Goal: Use online tool/utility: Utilize a website feature to perform a specific function

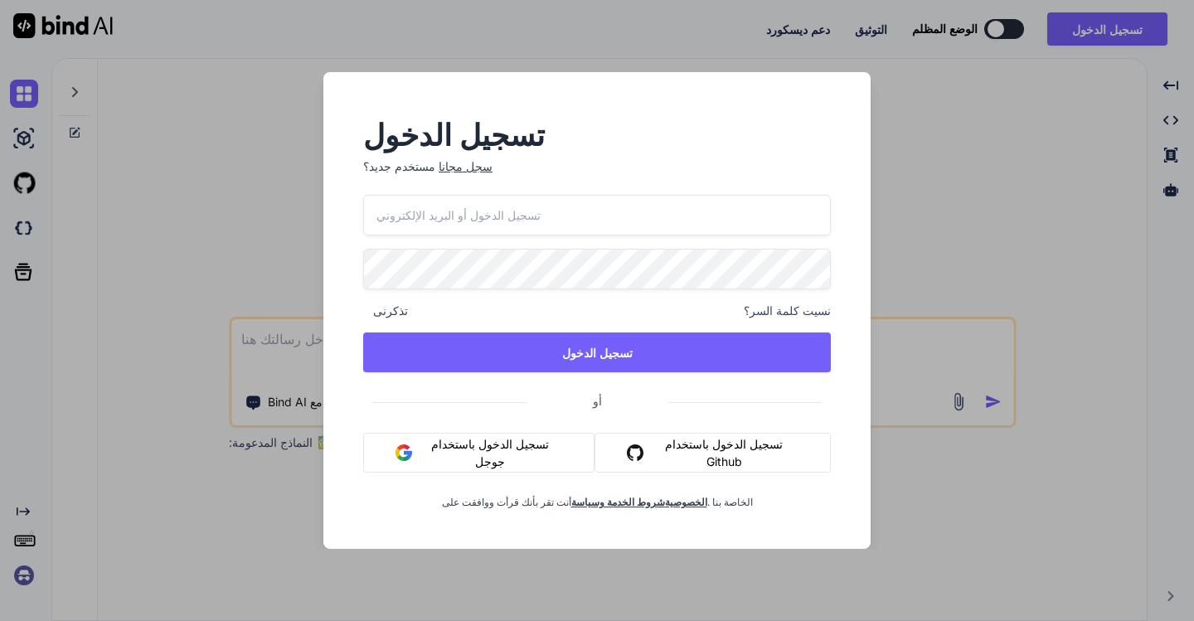
click at [472, 437] on font "تسجيل الدخول باستخدام جوجل" at bounding box center [490, 452] width 118 height 31
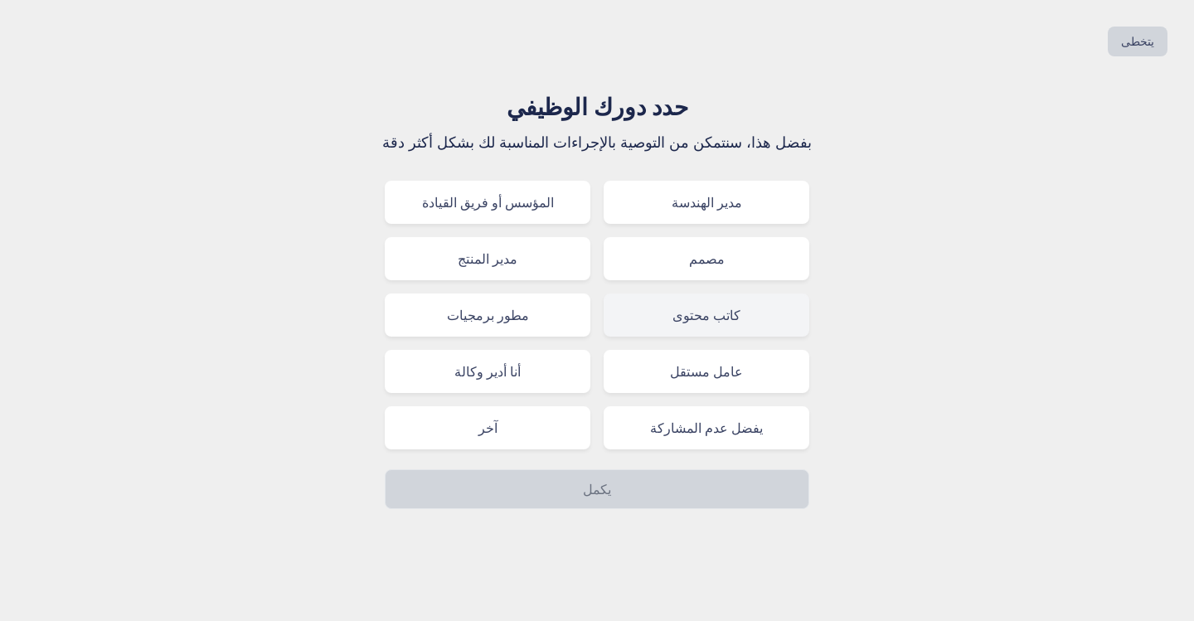
click at [711, 315] on font "كاتب محتوى" at bounding box center [706, 315] width 68 height 17
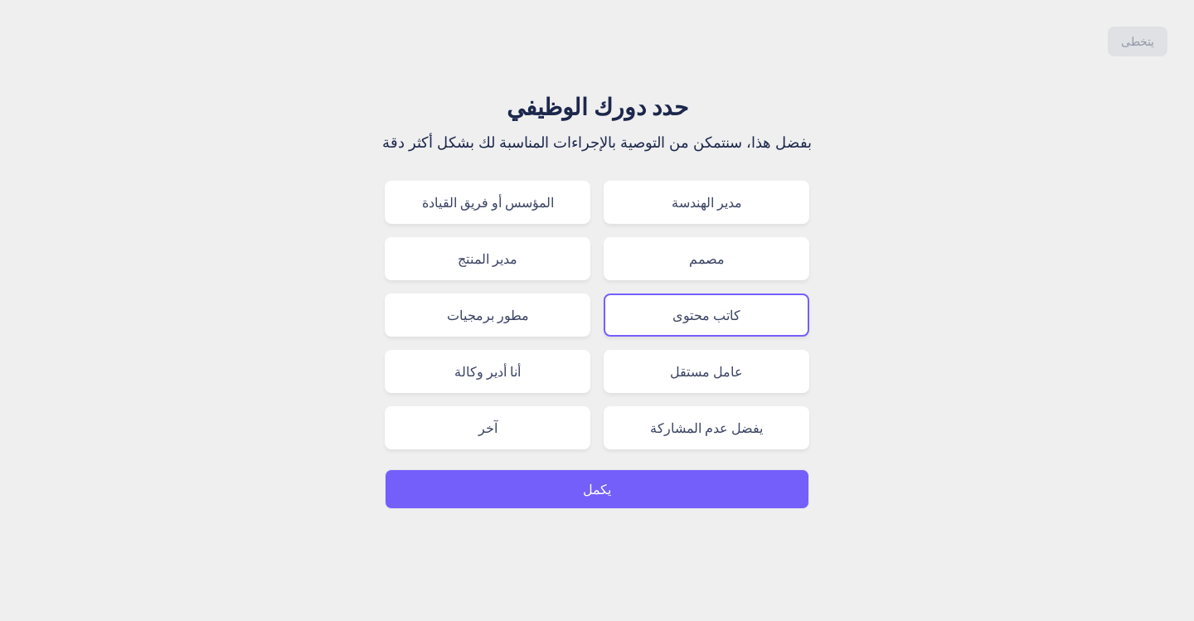
click at [615, 496] on button "يكمل" at bounding box center [597, 489] width 424 height 40
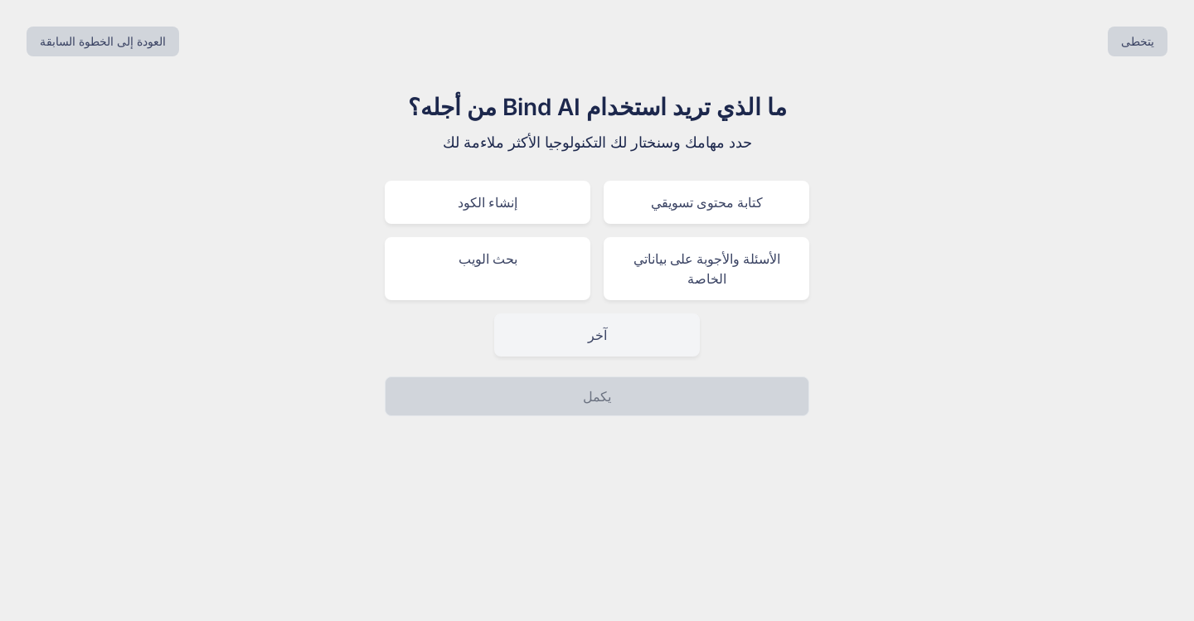
click at [595, 333] on font "آخر" at bounding box center [597, 335] width 19 height 17
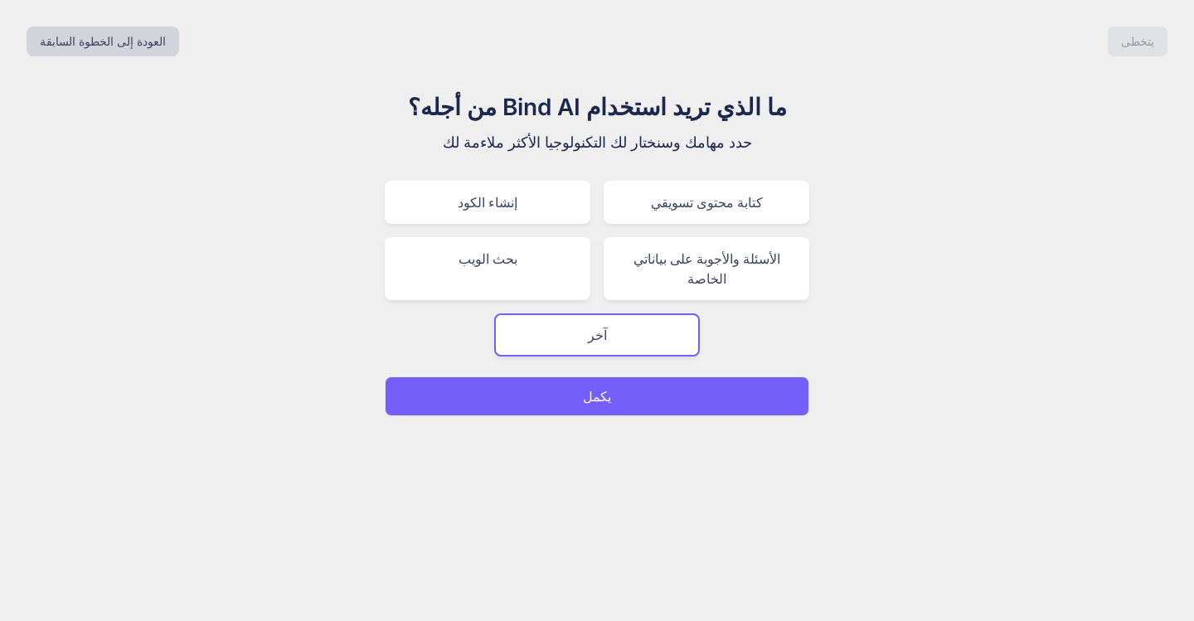
click at [594, 387] on p "يكمل" at bounding box center [597, 396] width 28 height 20
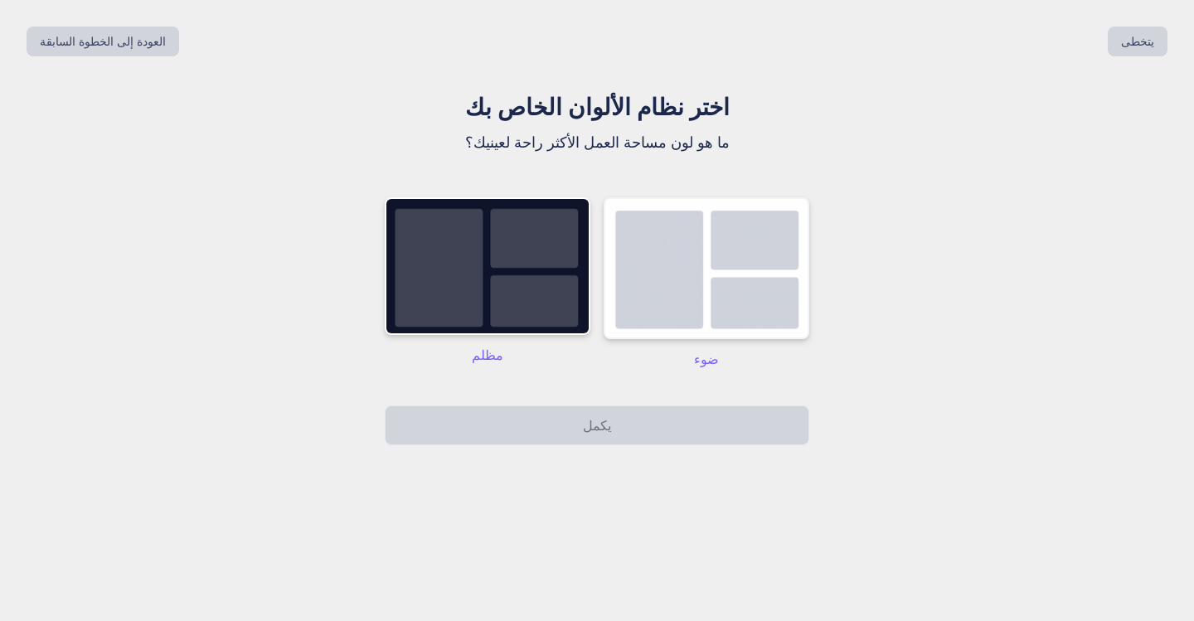
click at [643, 275] on img at bounding box center [706, 268] width 206 height 142
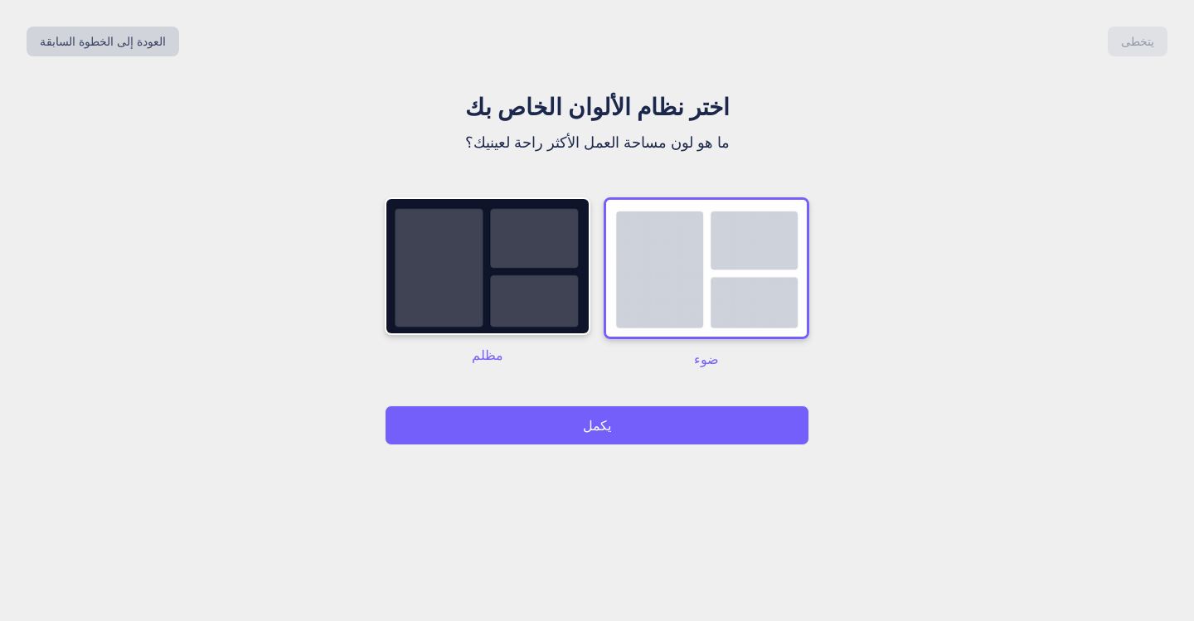
click at [591, 420] on font "يكمل" at bounding box center [597, 425] width 28 height 17
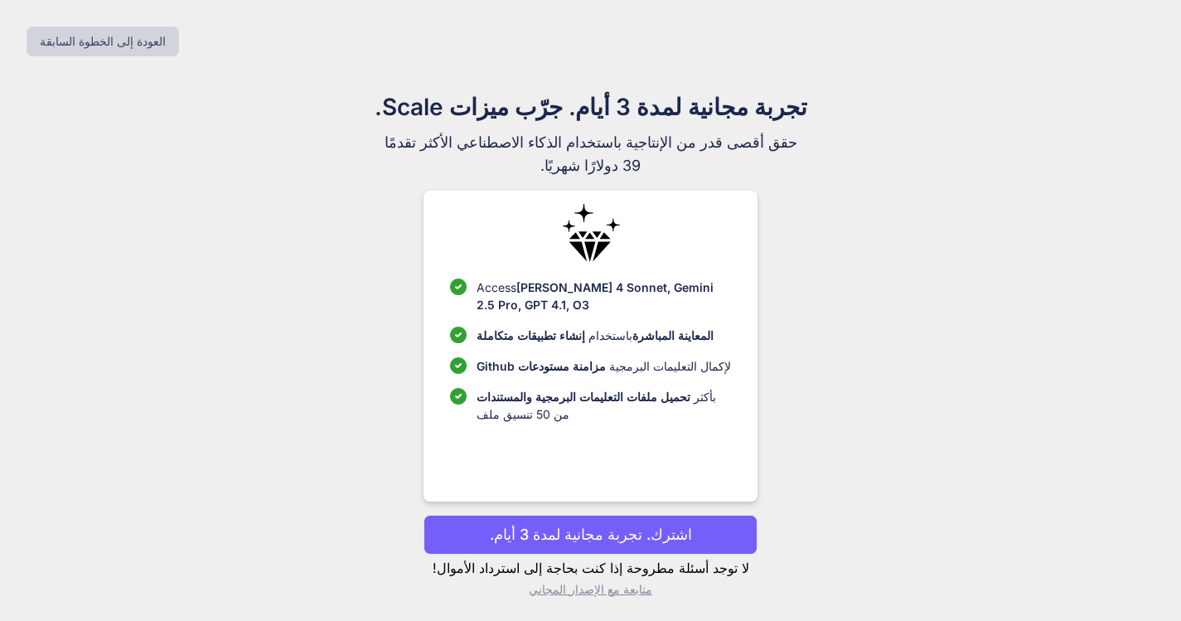
scroll to position [3, 0]
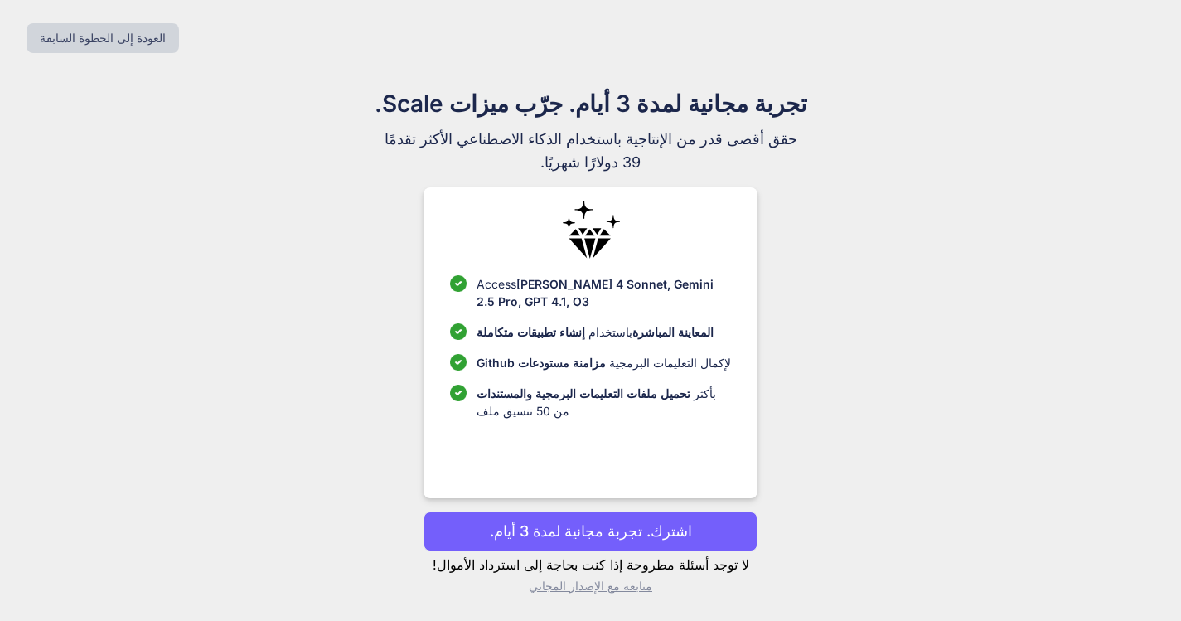
click at [584, 528] on font "اشترك. تجربة مجانية لمدة 3 أيام." at bounding box center [591, 530] width 202 height 17
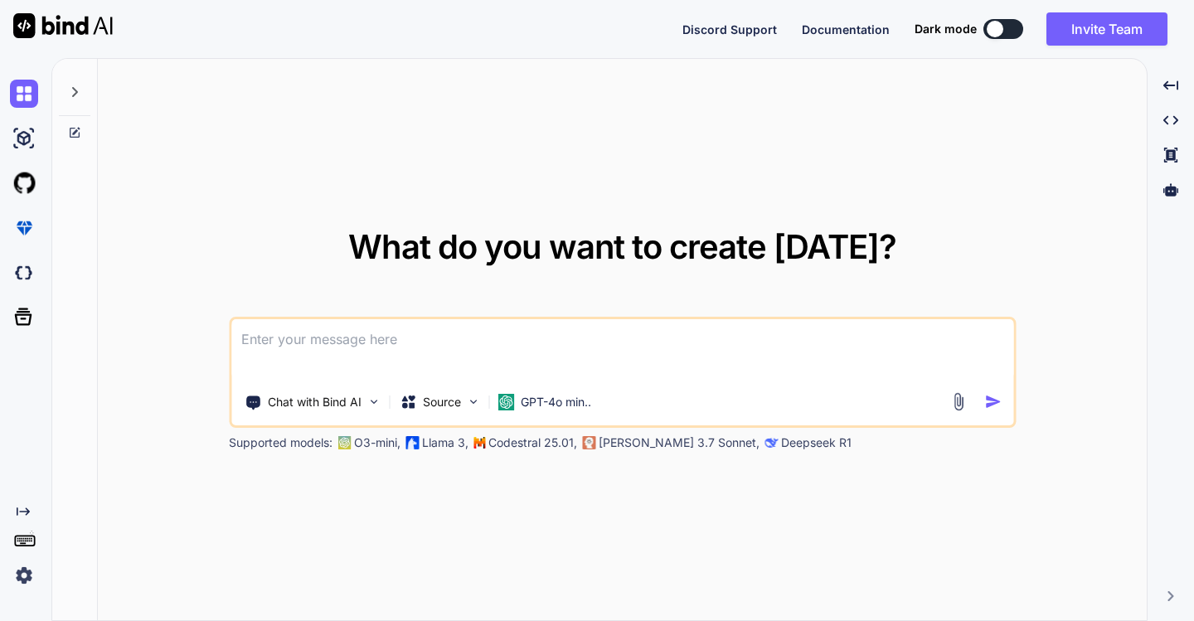
click at [536, 81] on div "What do you want to create today? Chat with Bind AI Source GPT-4o min.. Support…" at bounding box center [622, 340] width 1049 height 563
type textarea "x"
paste textarea "Create an epic motivational cinematic short film in 9:16 format. Theme: “The In…"
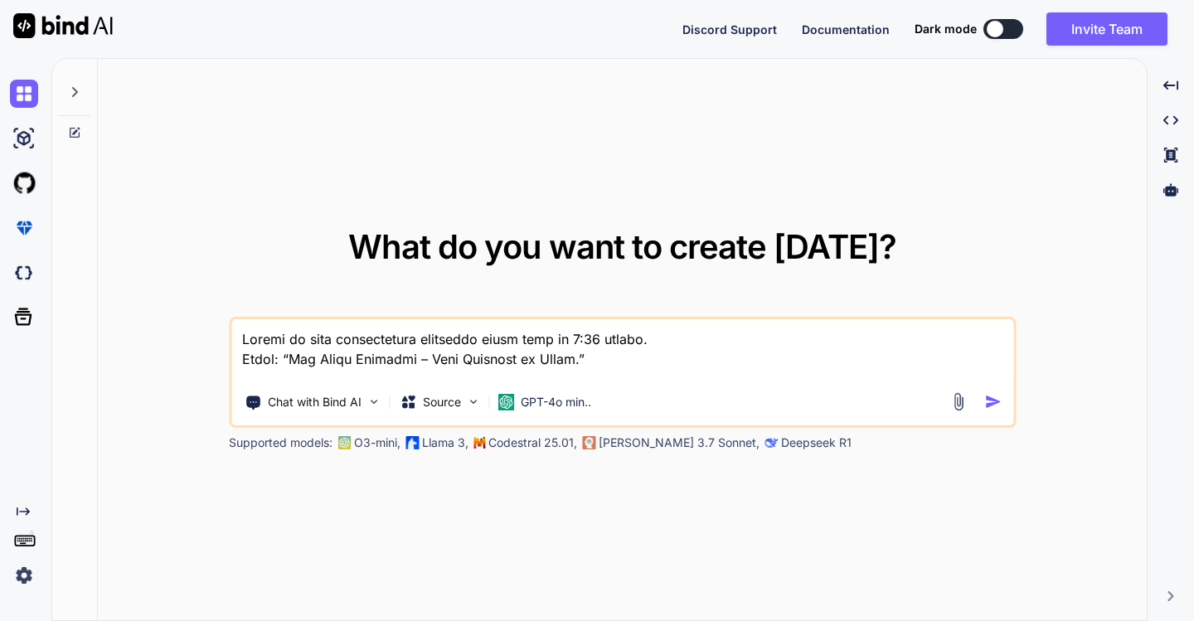
scroll to position [460, 0]
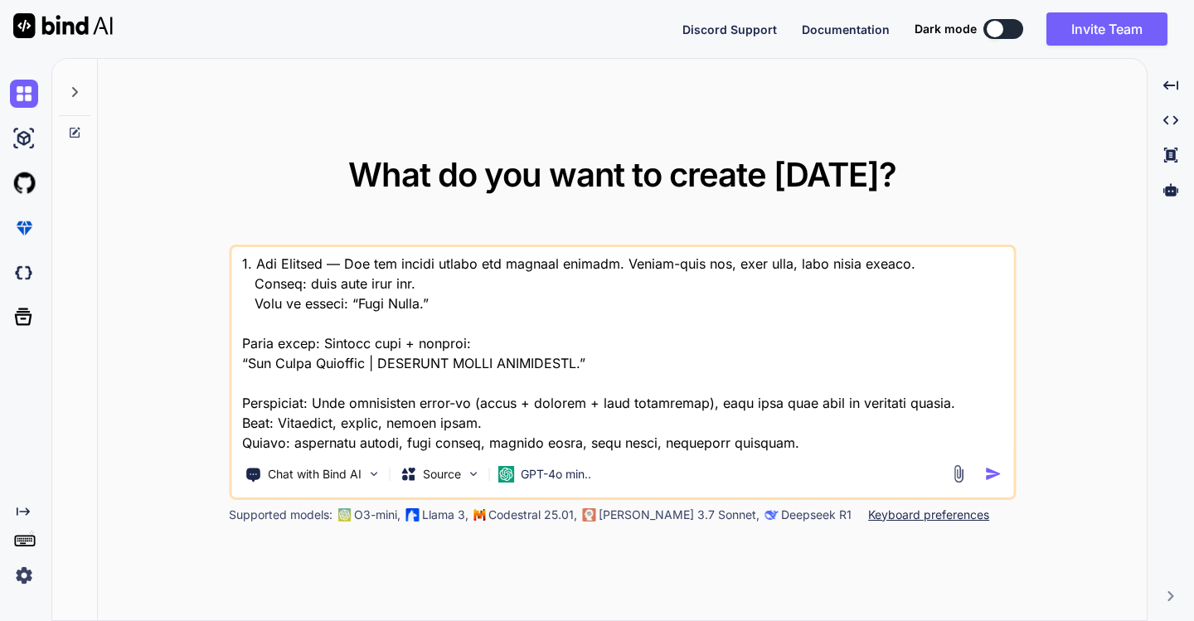
type textarea "Create an epic motivational cinematic short film in 9:16 format. Theme: “The In…"
click at [990, 470] on img "button" at bounding box center [992, 473] width 17 height 17
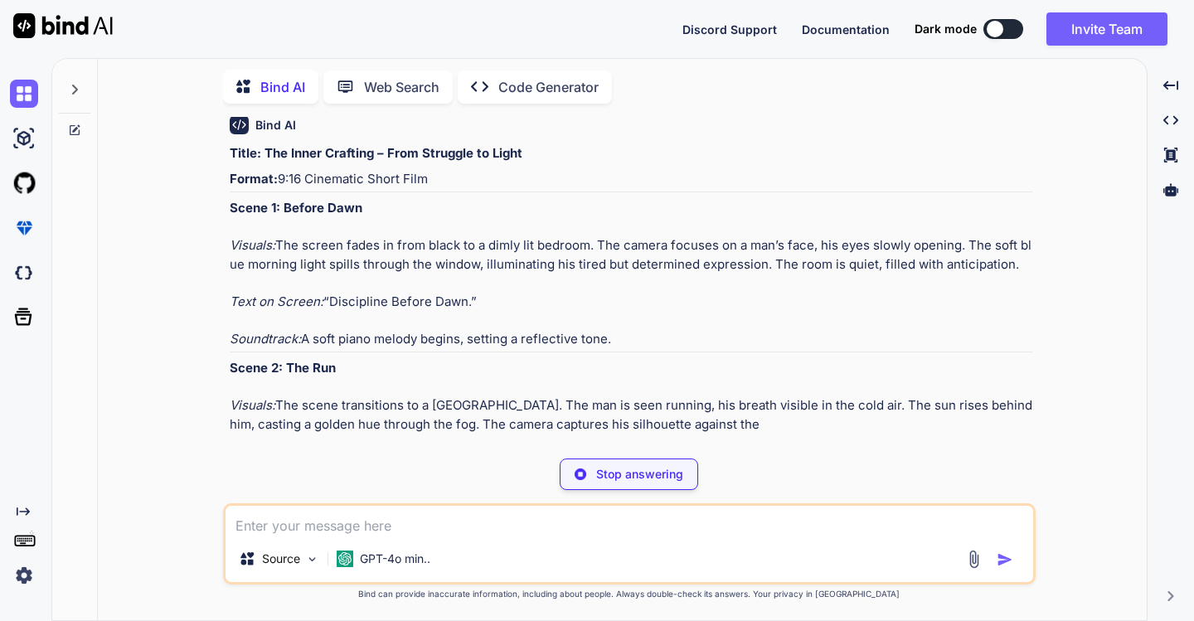
scroll to position [334, 0]
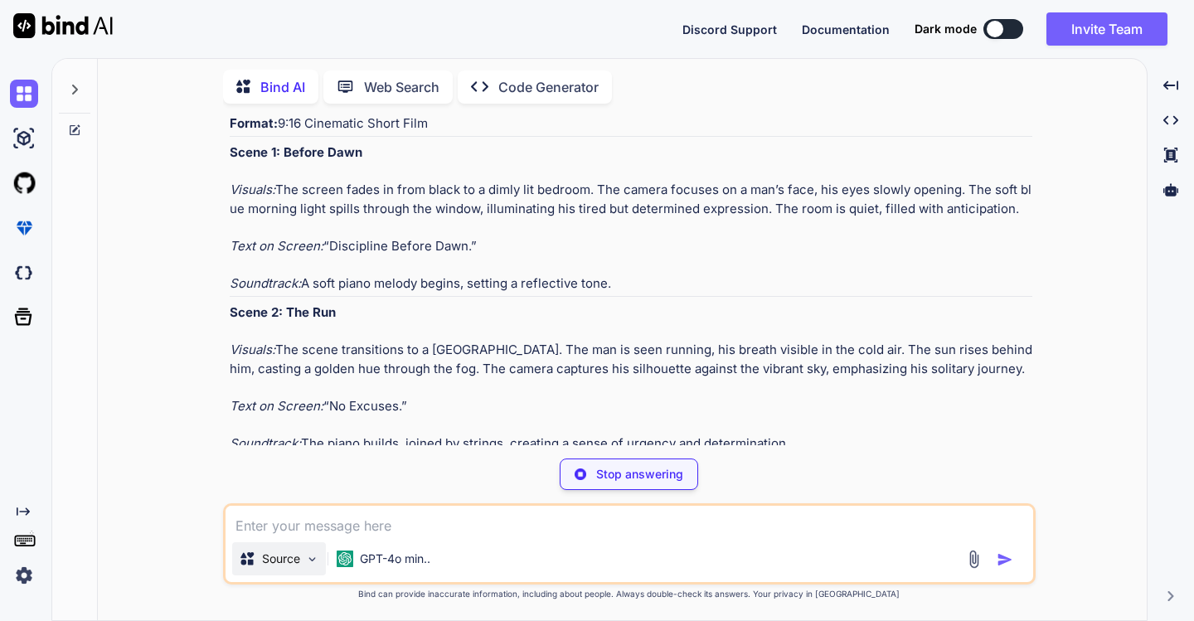
click at [314, 559] on img at bounding box center [312, 559] width 14 height 14
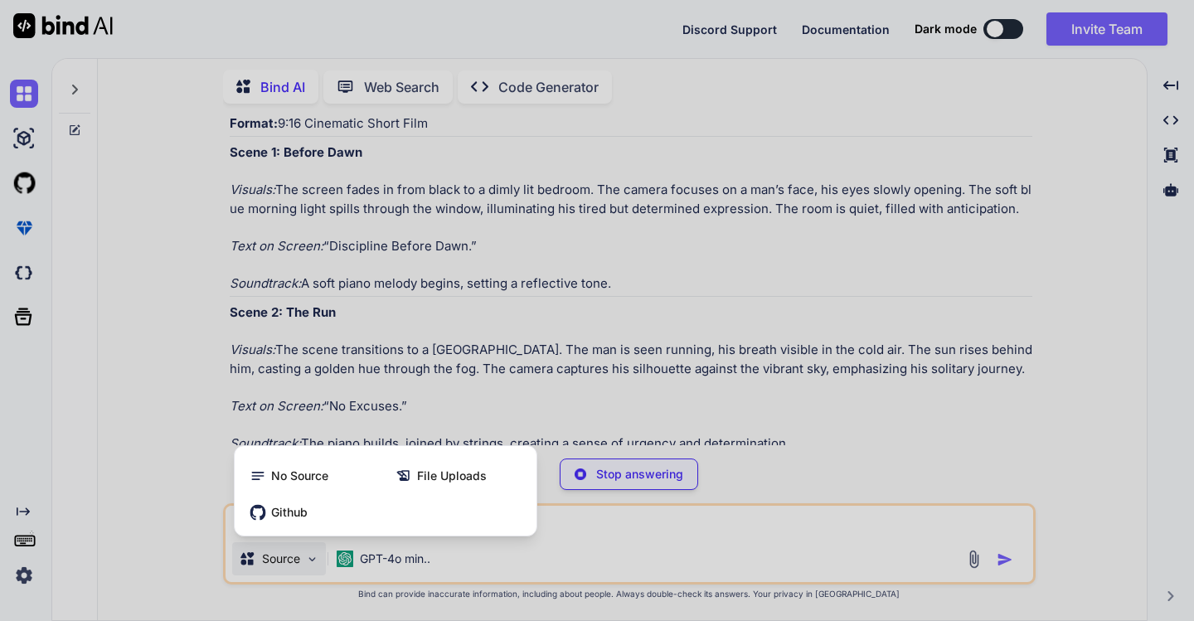
click at [314, 559] on div at bounding box center [597, 310] width 1194 height 621
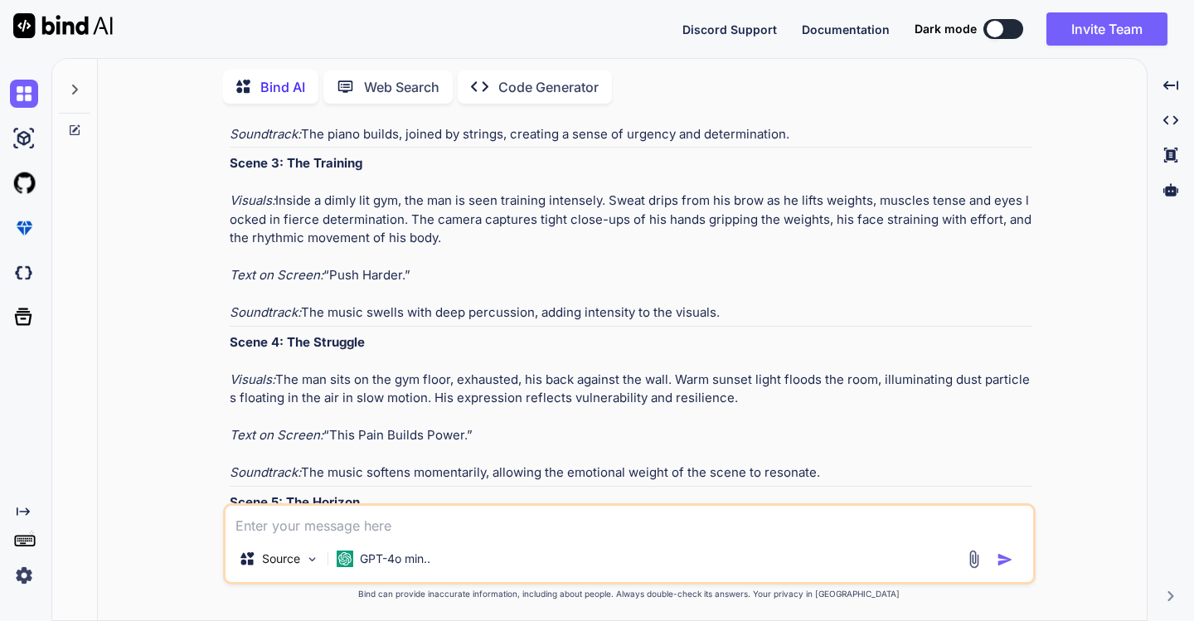
scroll to position [1058, 0]
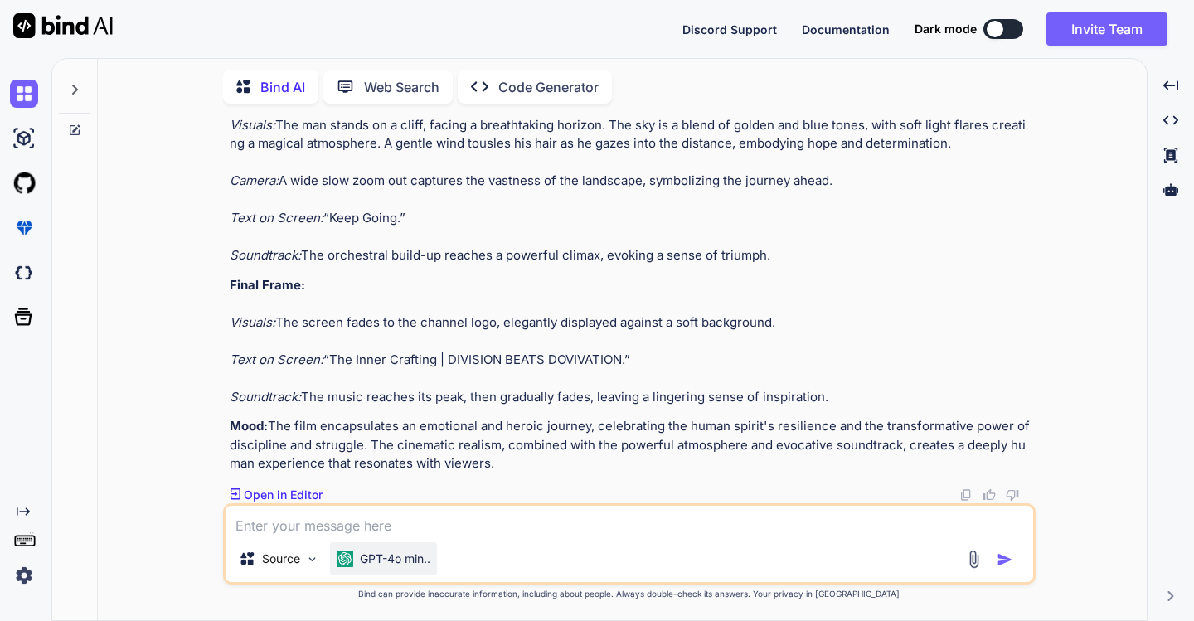
click at [387, 558] on p "GPT-4o min.." at bounding box center [395, 558] width 70 height 17
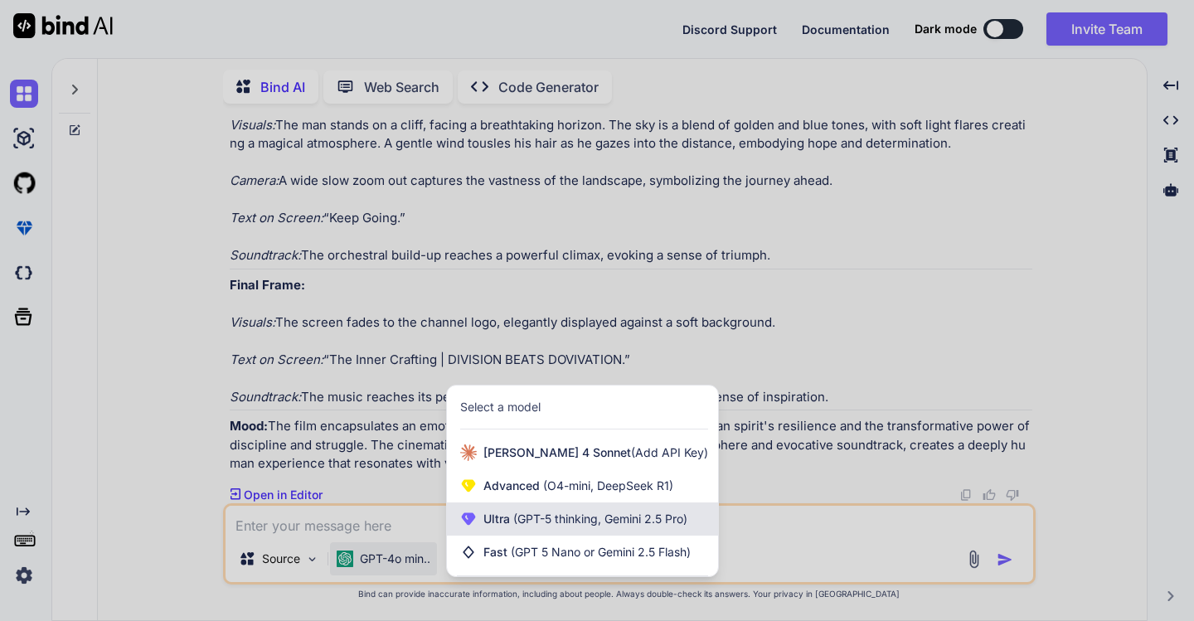
click at [528, 511] on span "Ultra (GPT-5 thinking, Gemini 2.5 Pro)" at bounding box center [585, 519] width 204 height 17
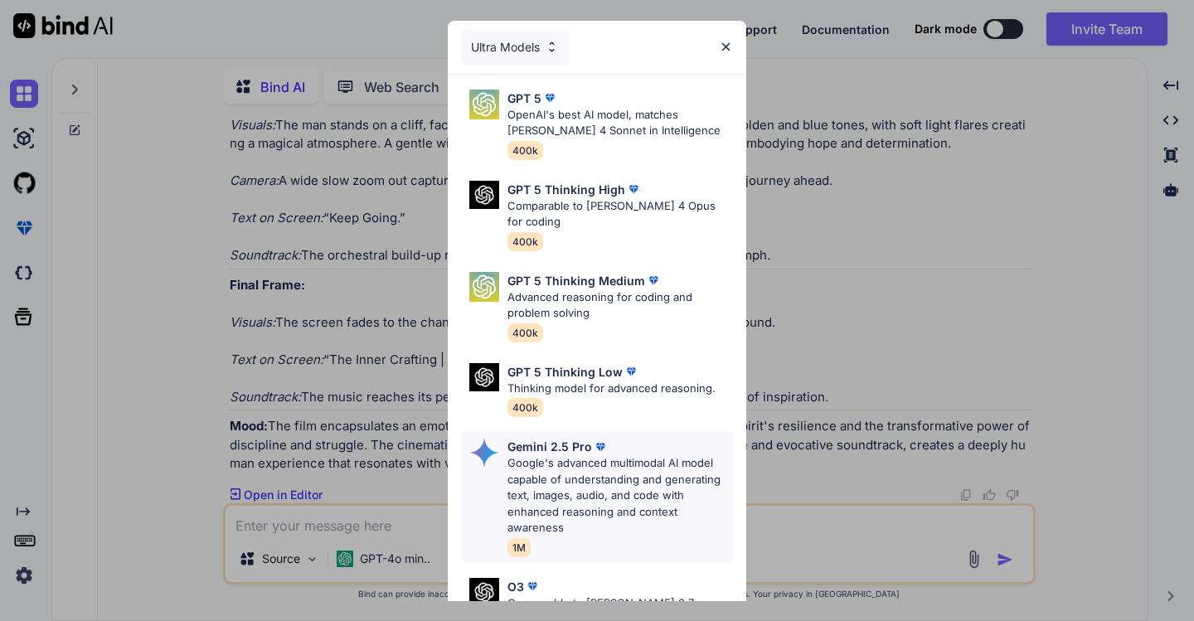
scroll to position [199, 0]
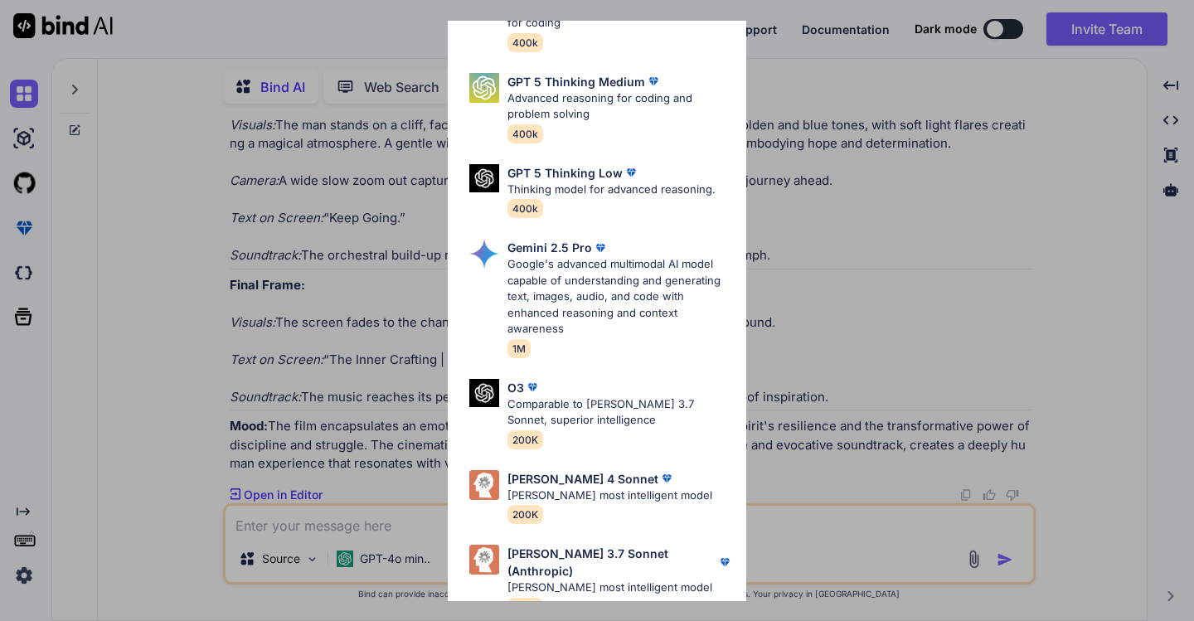
click at [113, 430] on div "Ultra Models GPT 5 OpenAI's best AI model, matches Claude 4 Sonnet in Intellige…" at bounding box center [597, 310] width 1194 height 621
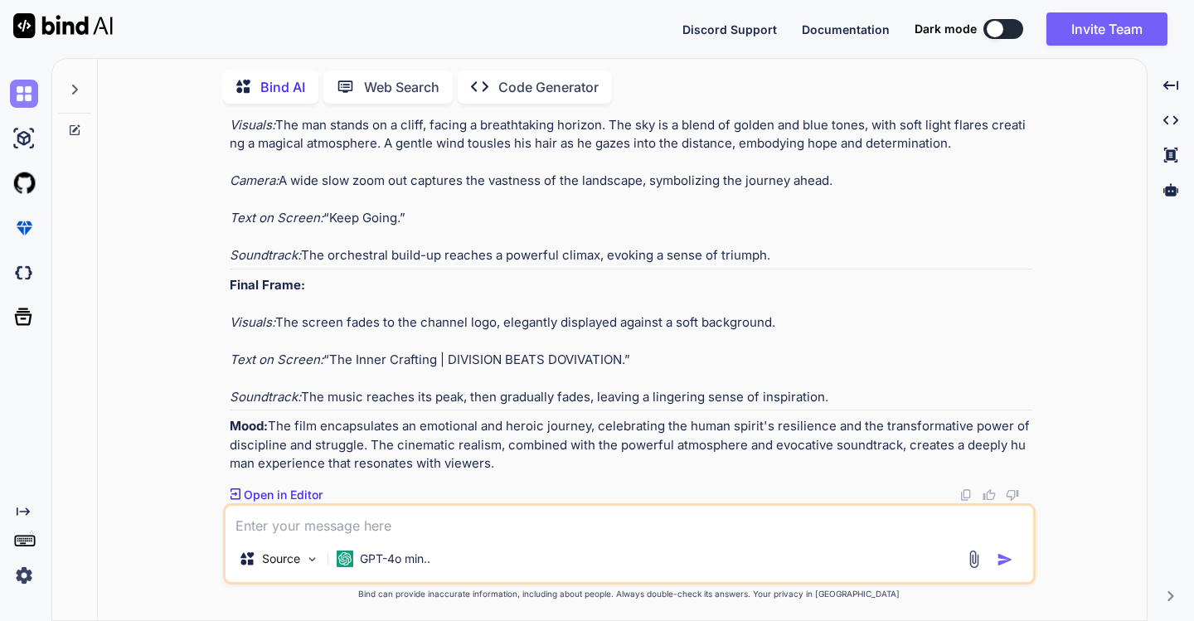
click at [18, 94] on img at bounding box center [24, 94] width 28 height 28
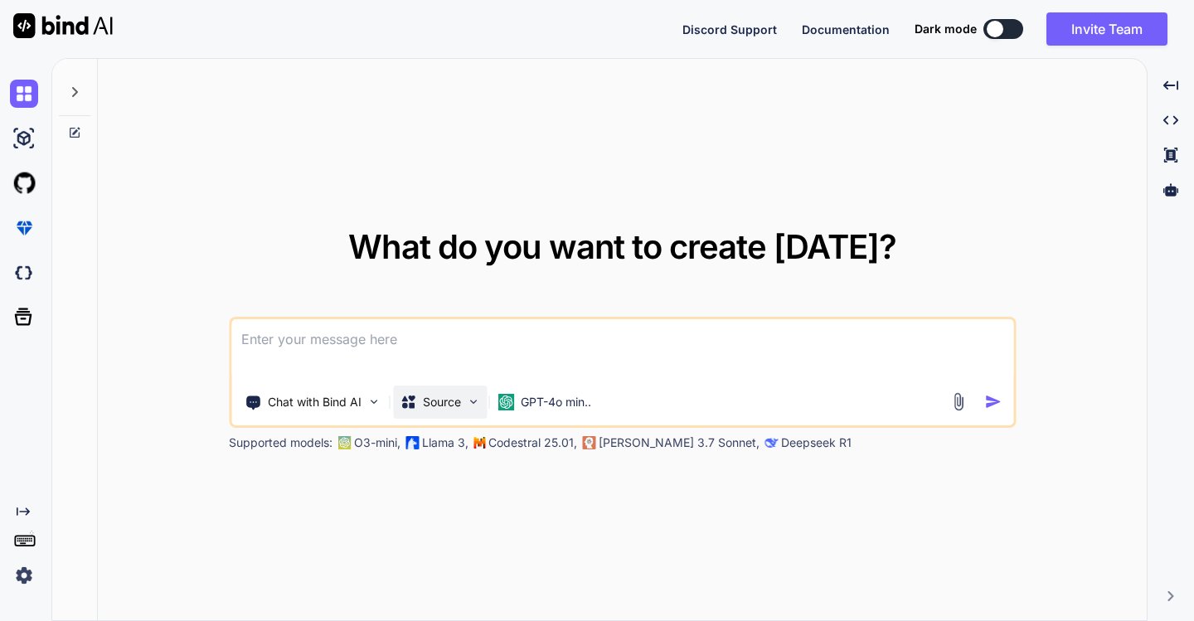
click at [471, 404] on img at bounding box center [473, 402] width 14 height 14
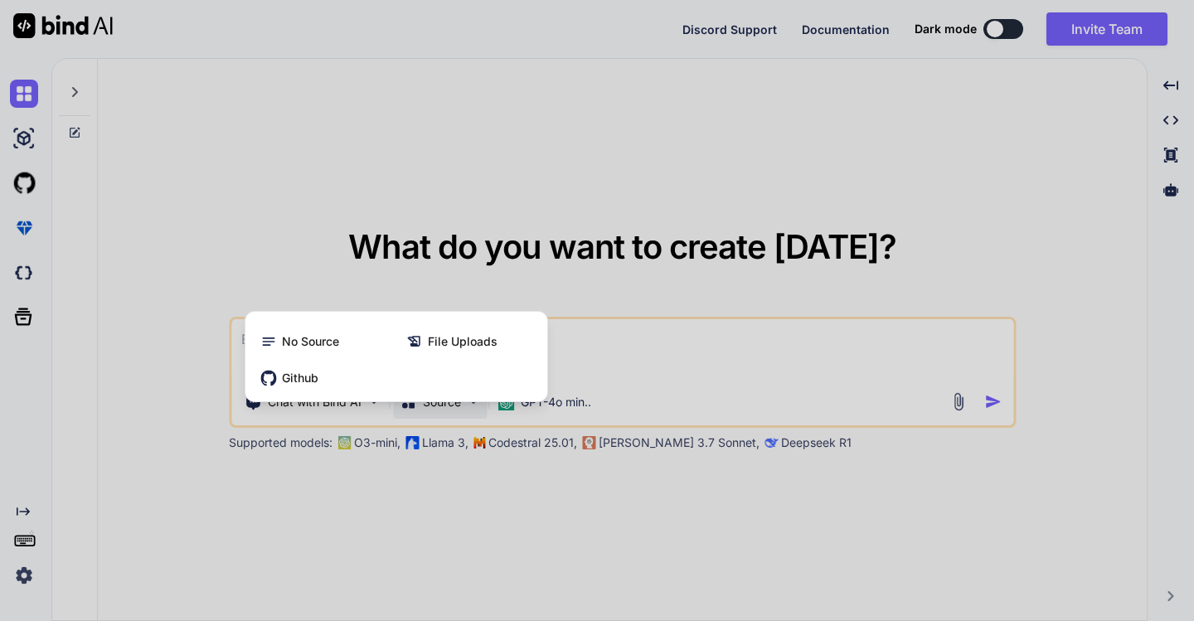
click at [471, 404] on div at bounding box center [597, 310] width 1194 height 621
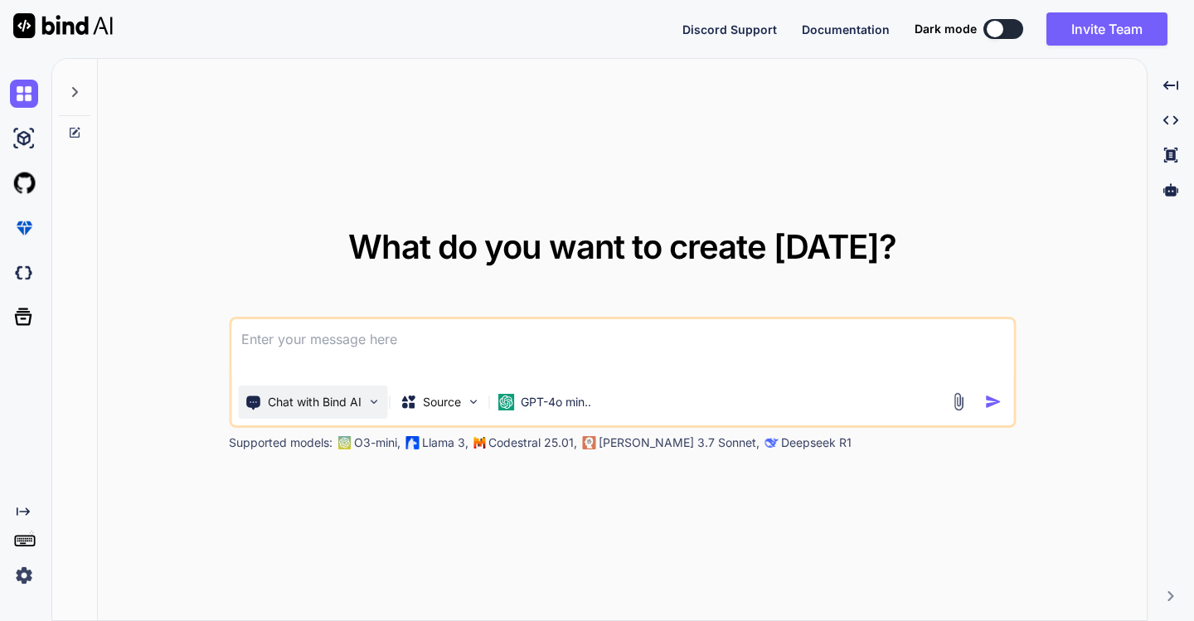
click at [375, 401] on img at bounding box center [373, 402] width 14 height 14
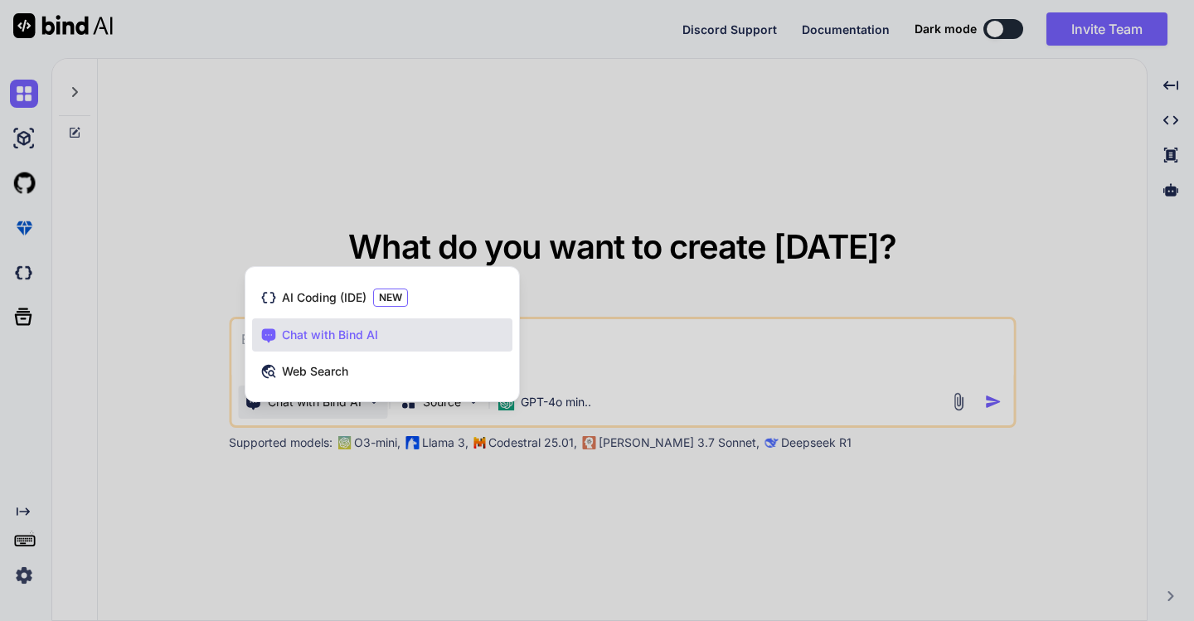
click at [375, 401] on div "AI Coding (IDE) NEW Chat with Bind AI Web Search" at bounding box center [382, 338] width 274 height 128
click at [632, 360] on div at bounding box center [597, 310] width 1194 height 621
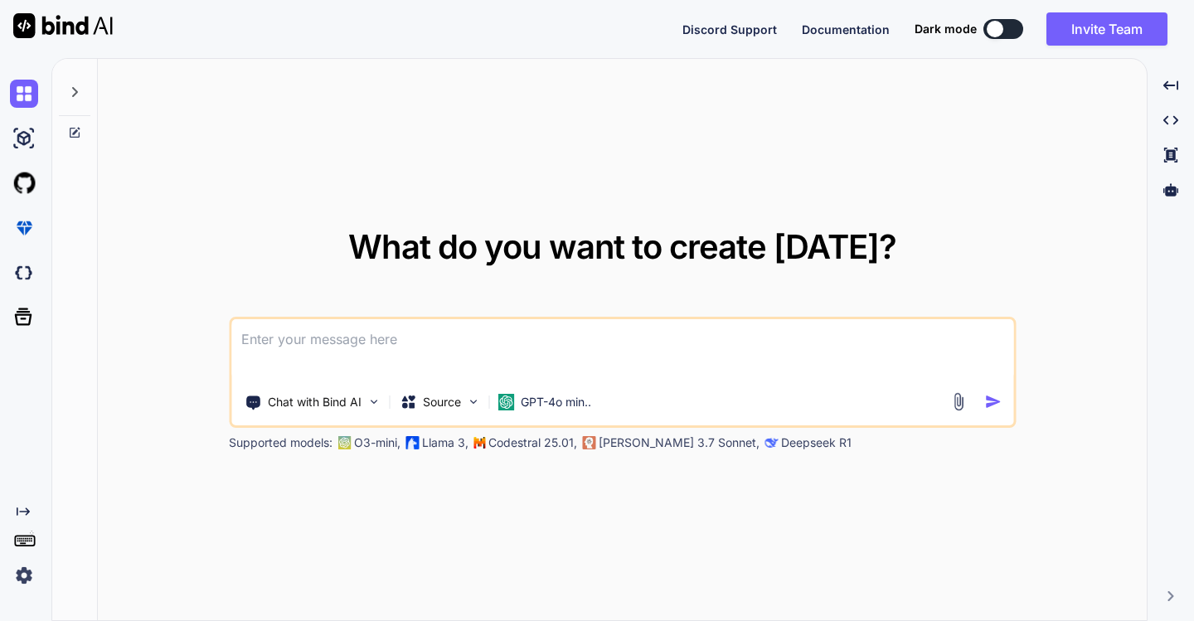
paste textarea "Create an epic motivational cinematic short film in 9:16 format. Theme: “The In…"
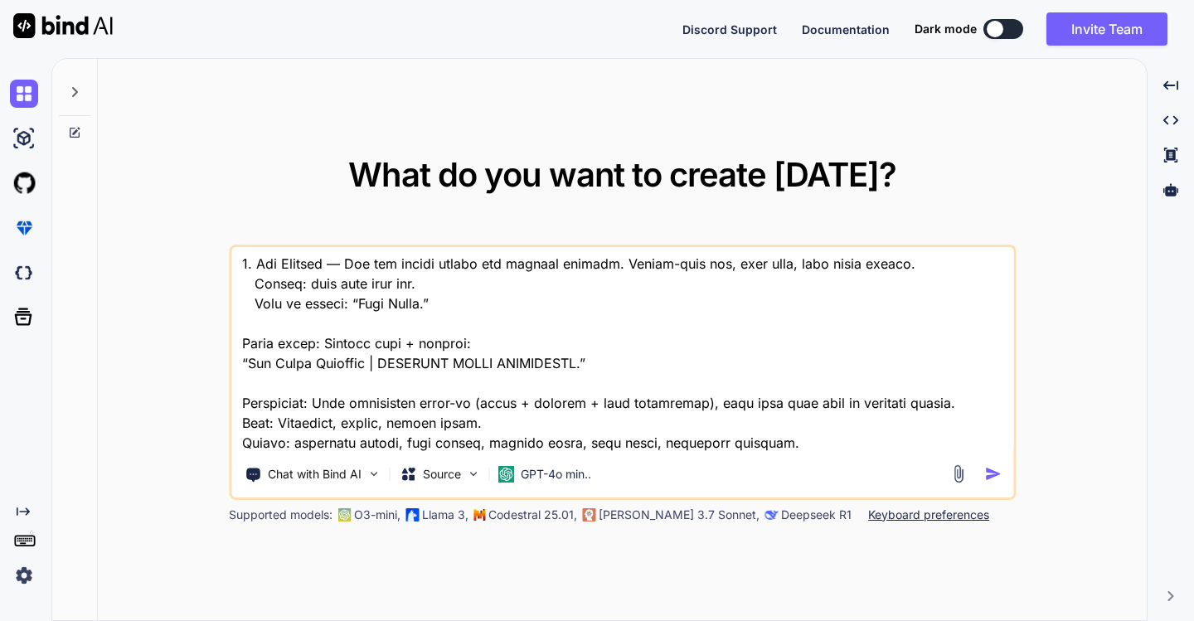
scroll to position [128, 0]
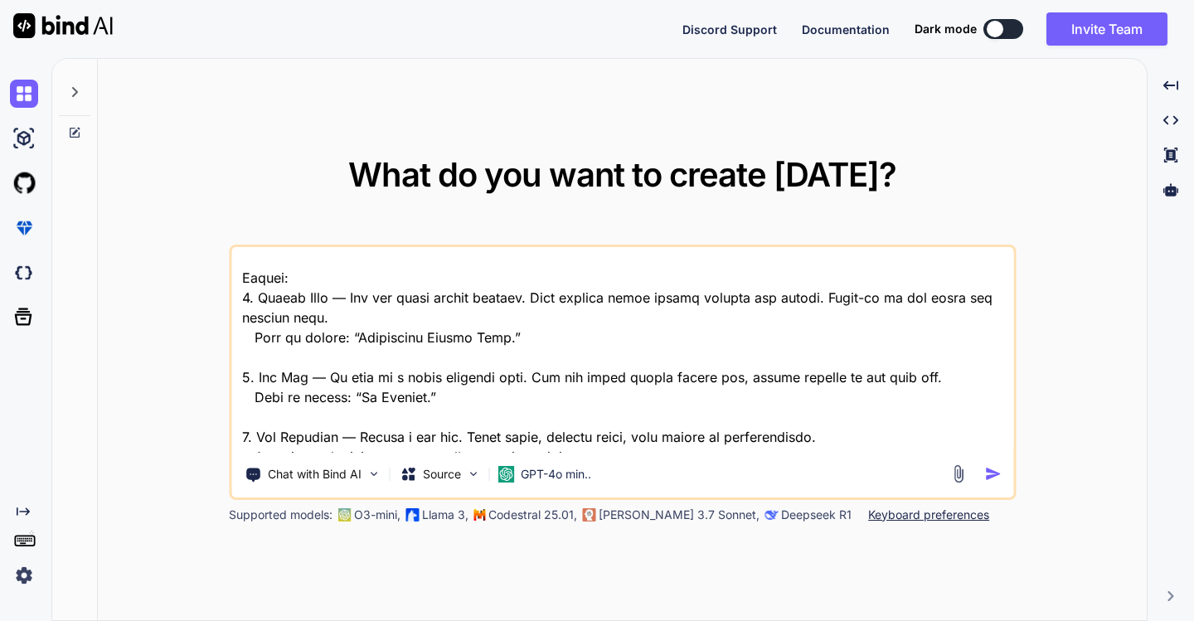
click at [0, 0] on span at bounding box center [0, 0] width 0 height 0
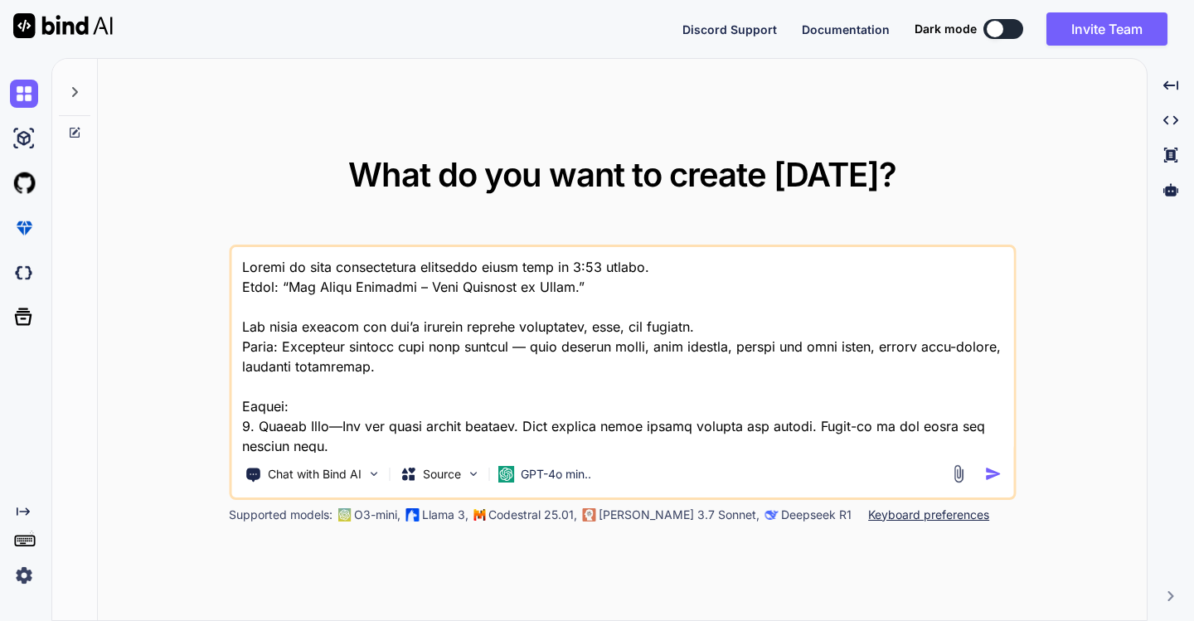
click at [0, 0] on span "—From" at bounding box center [0, 0] width 0 height 0
click at [0, 0] on span "slow motion, and a" at bounding box center [0, 0] width 0 height 0
click at [0, 0] on span "soft" at bounding box center [0, 0] width 0 height 0
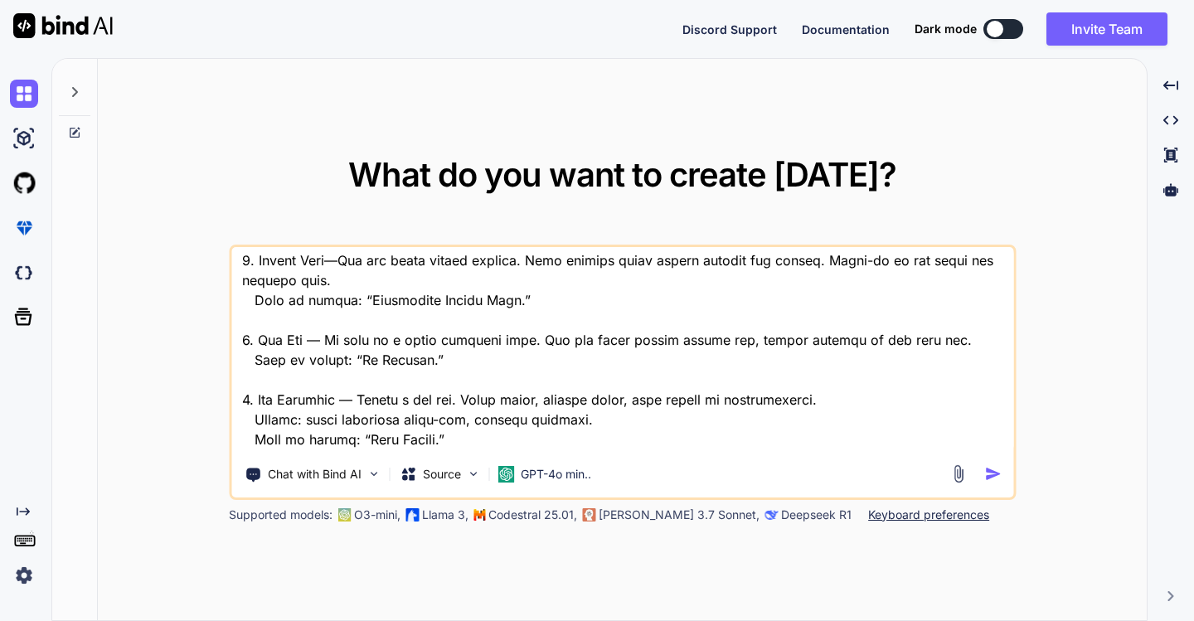
click at [0, 0] on span "—" at bounding box center [0, 0] width 0 height 0
click at [0, 0] on span "Inside" at bounding box center [0, 0] width 0 height 0
click at [0, 0] on div "Ignore" at bounding box center [0, 0] width 0 height 0
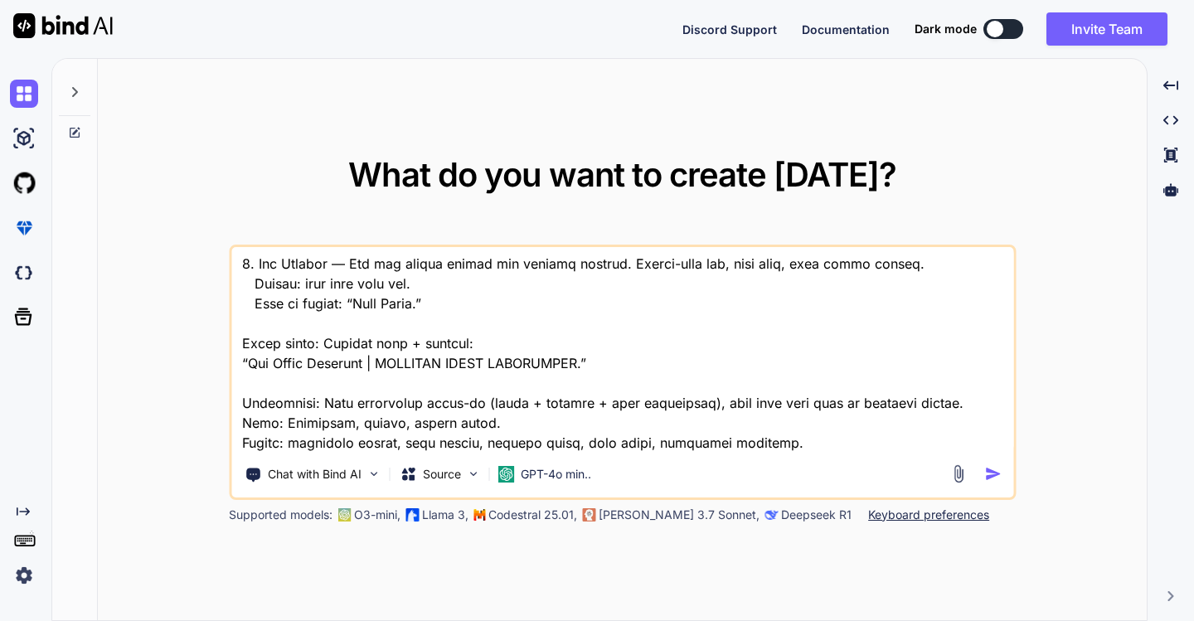
scroll to position [378, 0]
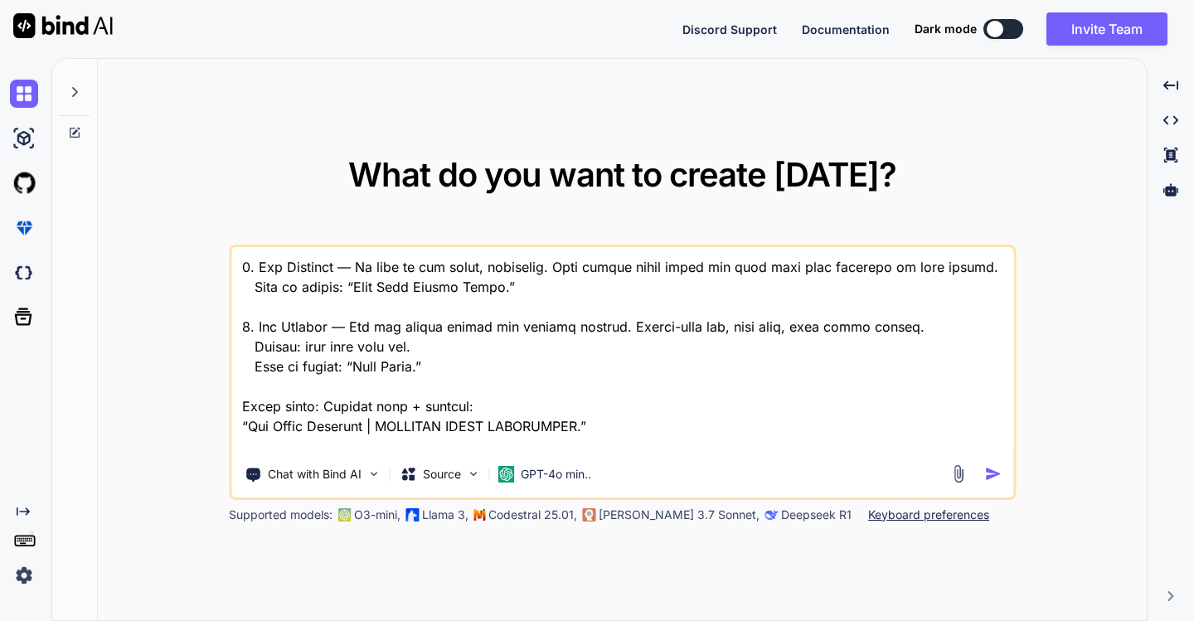
click at [0, 0] on span at bounding box center [0, 0] width 0 height 0
click at [0, 0] on span "—" at bounding box center [0, 0] width 0 height 0
click at [0, 0] on span "wide" at bounding box center [0, 0] width 0 height 0
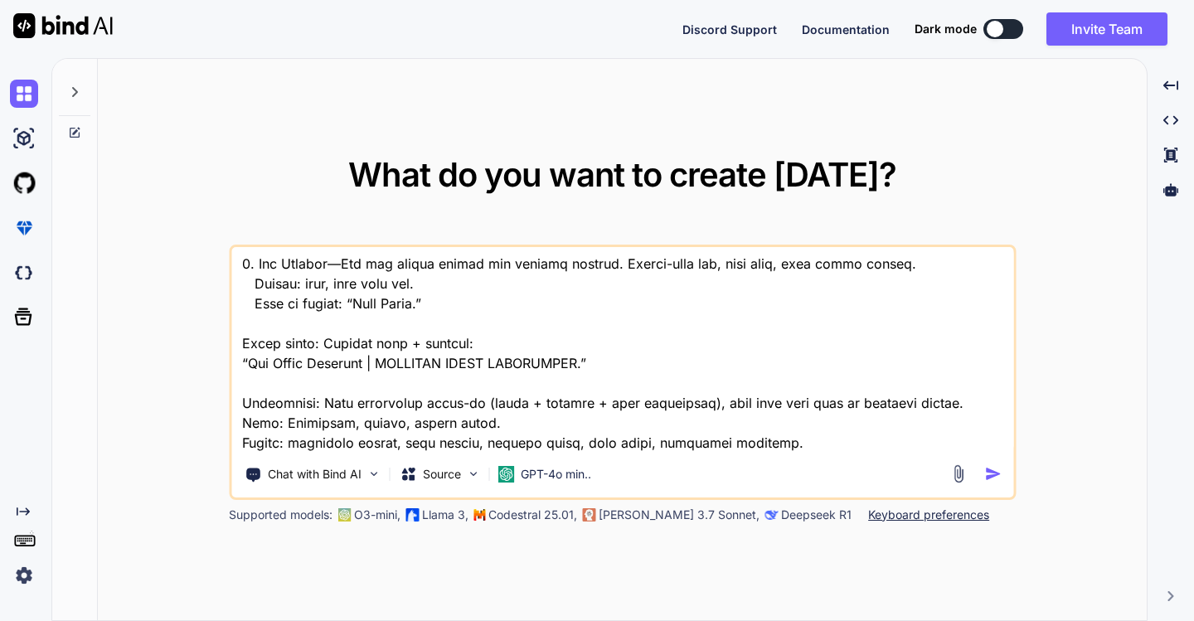
type textarea "Create an epic motivational cinematic short film in 9:16 format. Theme: “The In…"
click at [988, 476] on img "button" at bounding box center [992, 473] width 17 height 17
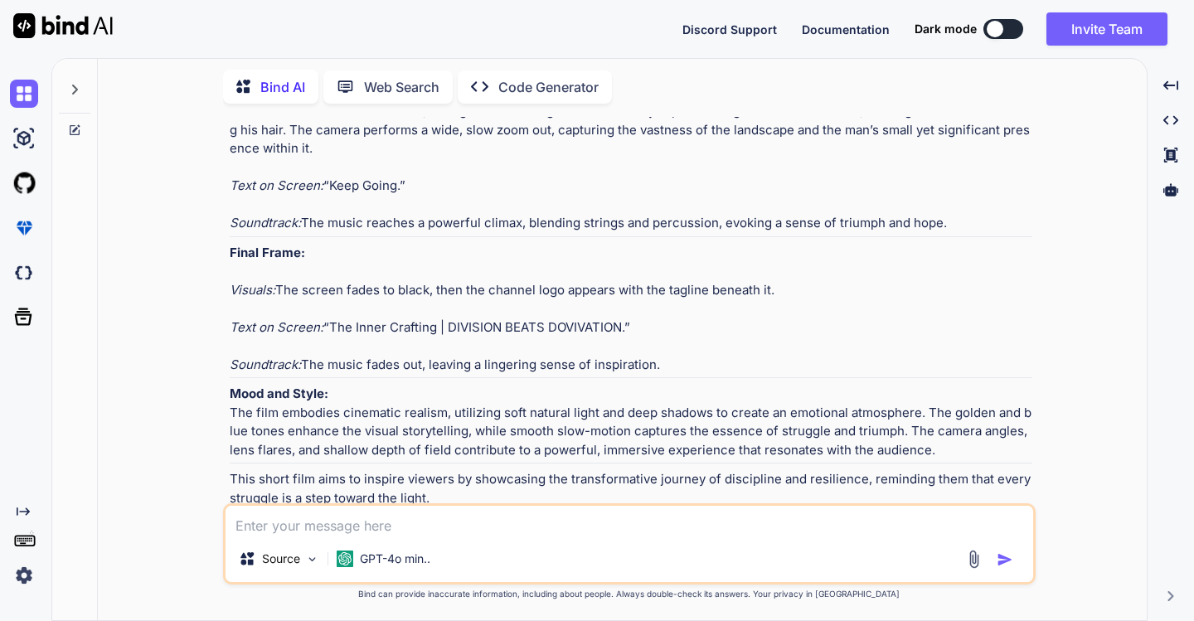
scroll to position [1143, 0]
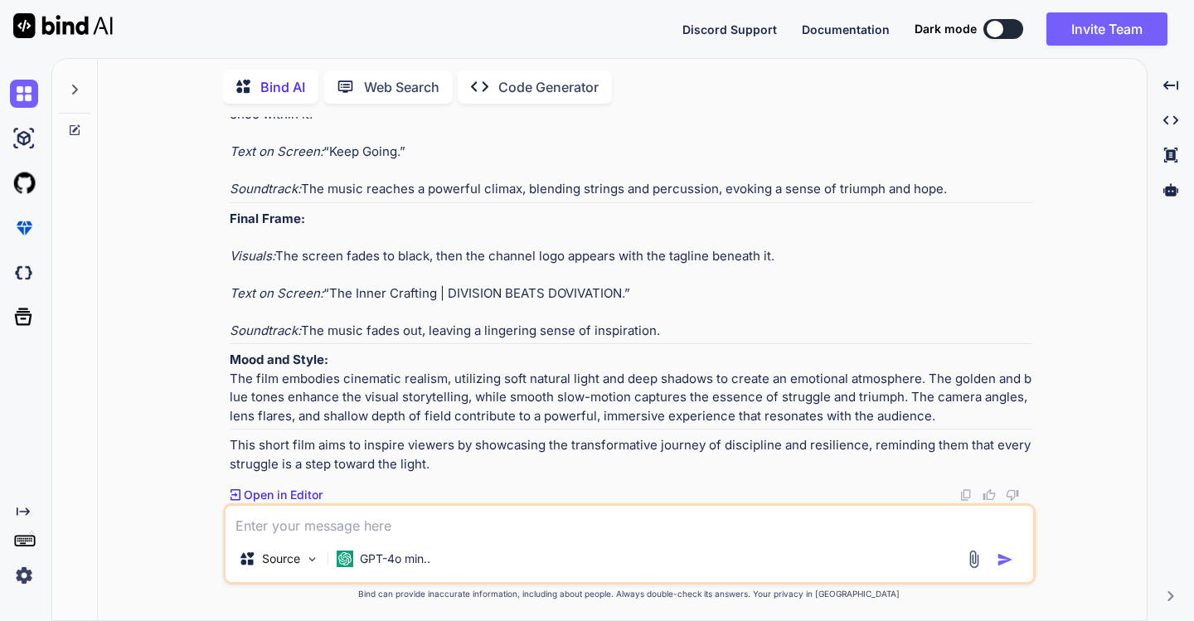
click at [272, 492] on p "Open in Editor" at bounding box center [283, 495] width 79 height 17
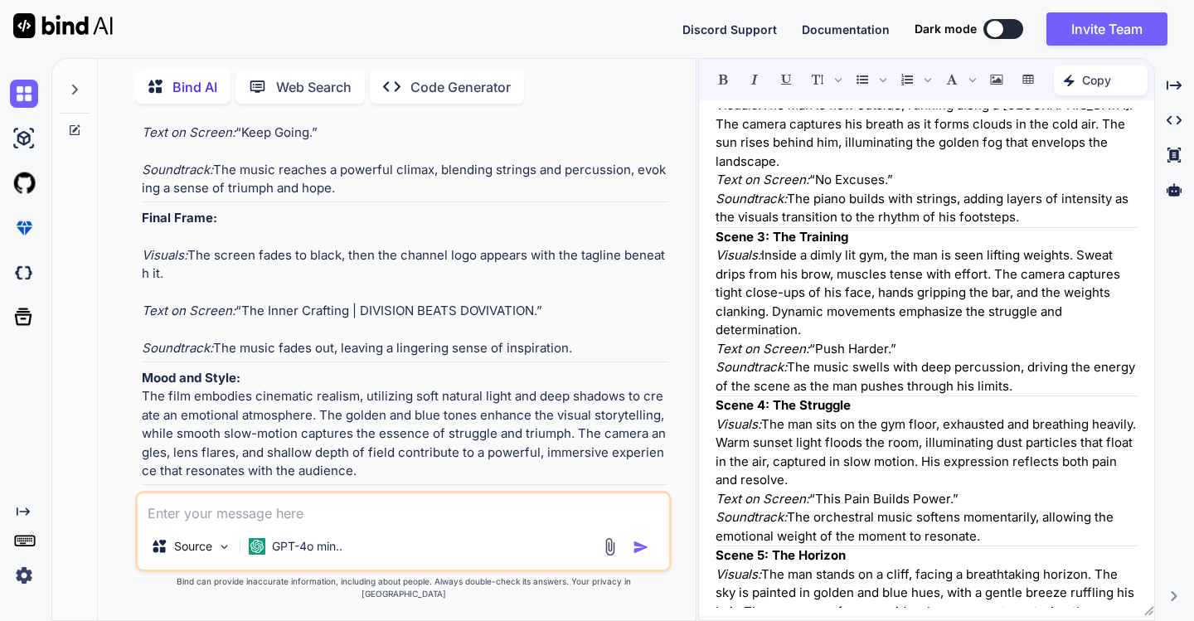
scroll to position [0, 0]
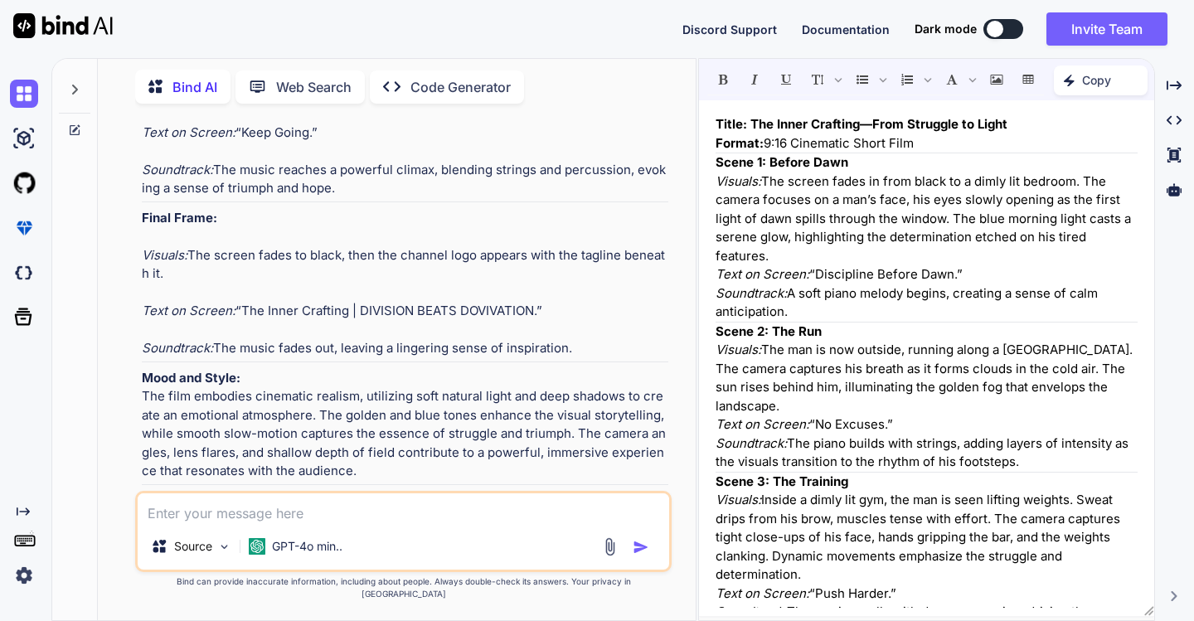
click at [1080, 78] on icon "Created with Pixso." at bounding box center [1072, 81] width 18 height 12
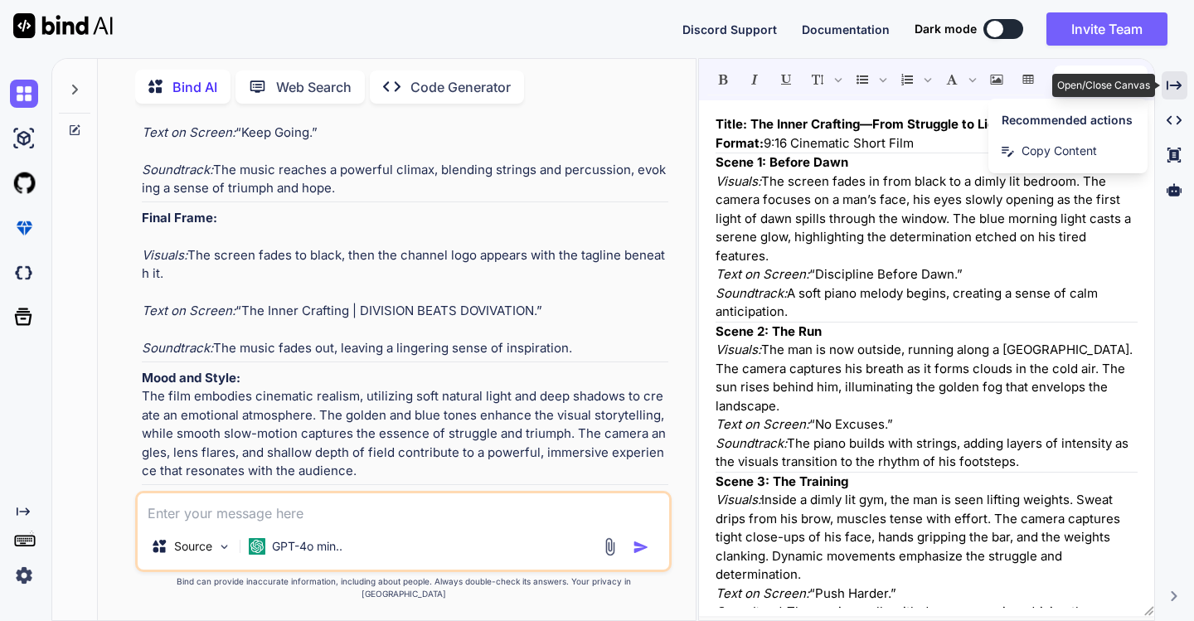
click at [1169, 86] on icon "Created with Pixso." at bounding box center [1173, 85] width 15 height 15
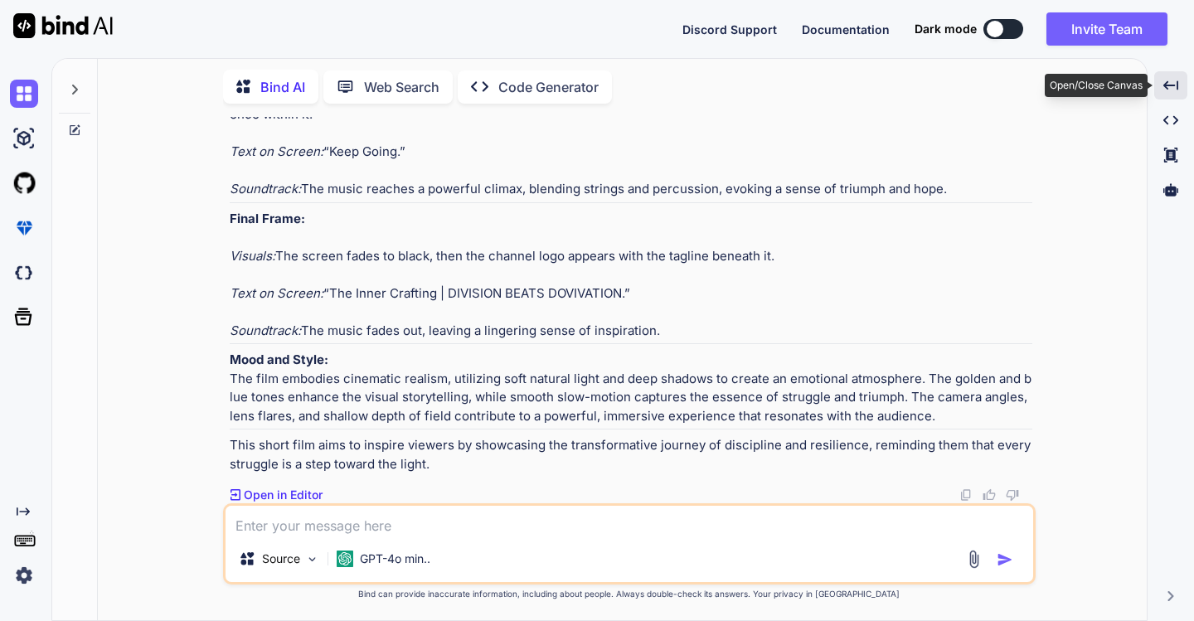
scroll to position [1143, 0]
click at [75, 85] on icon at bounding box center [75, 90] width 6 height 10
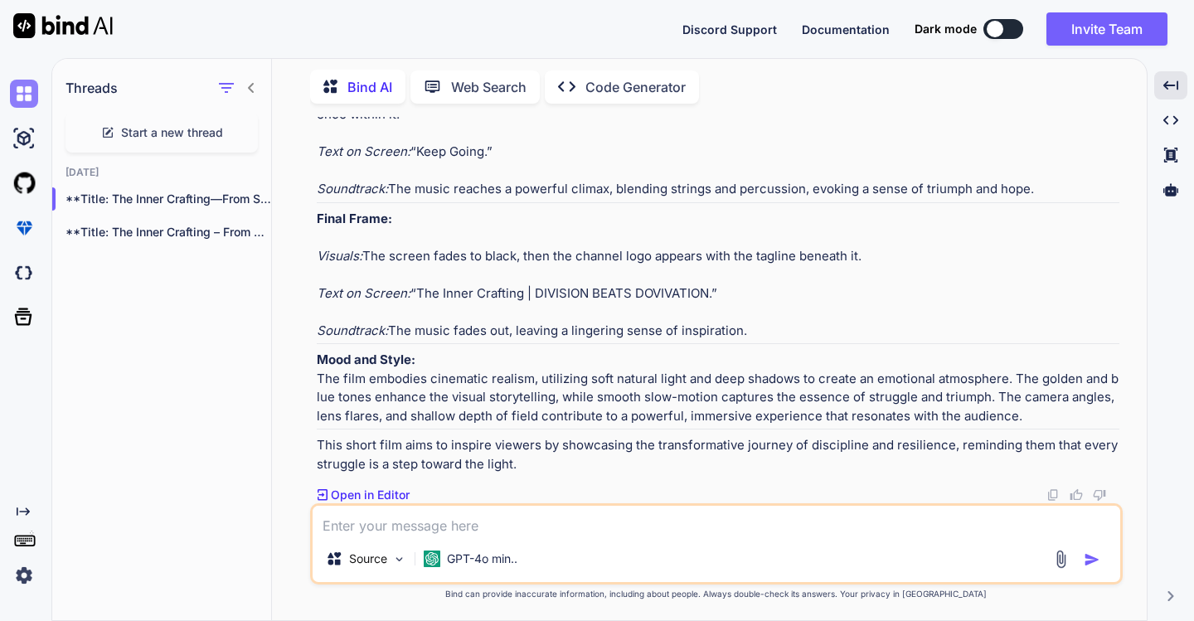
click at [22, 97] on img at bounding box center [24, 94] width 28 height 28
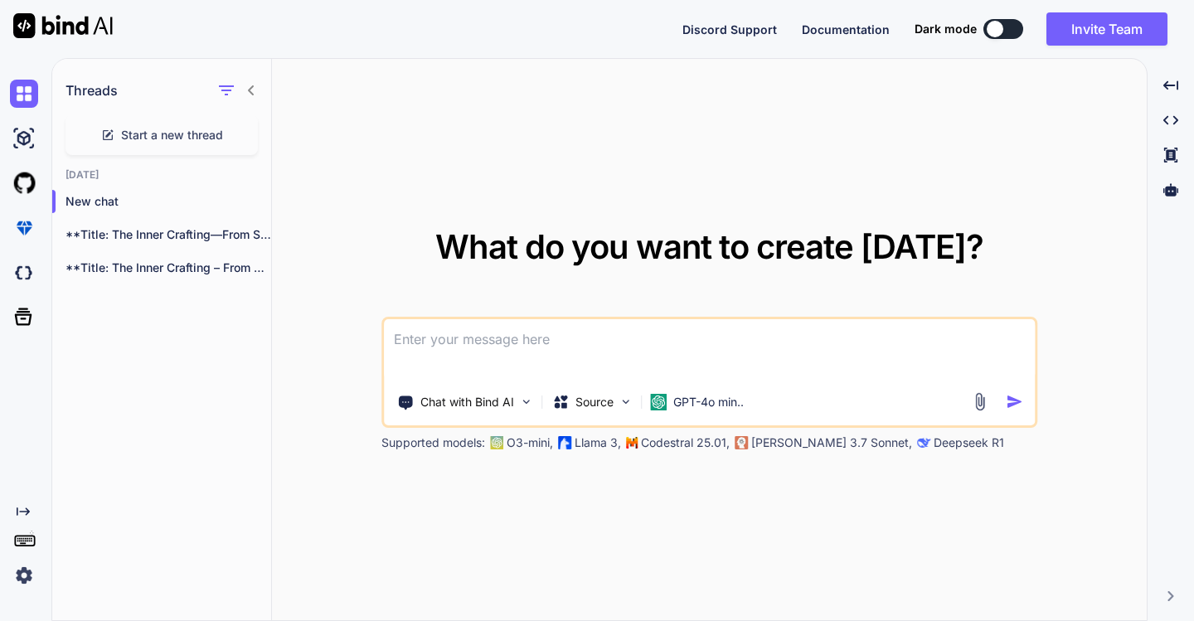
drag, startPoint x: 545, startPoint y: 346, endPoint x: 546, endPoint y: 315, distance: 30.7
click at [545, 345] on textarea at bounding box center [709, 349] width 651 height 61
type textarea "اريد انشاء فيديو بمساعدتك"
drag, startPoint x: 1012, startPoint y: 398, endPoint x: 1023, endPoint y: 344, distance: 54.9
click at [1013, 399] on img "button" at bounding box center [1013, 401] width 17 height 17
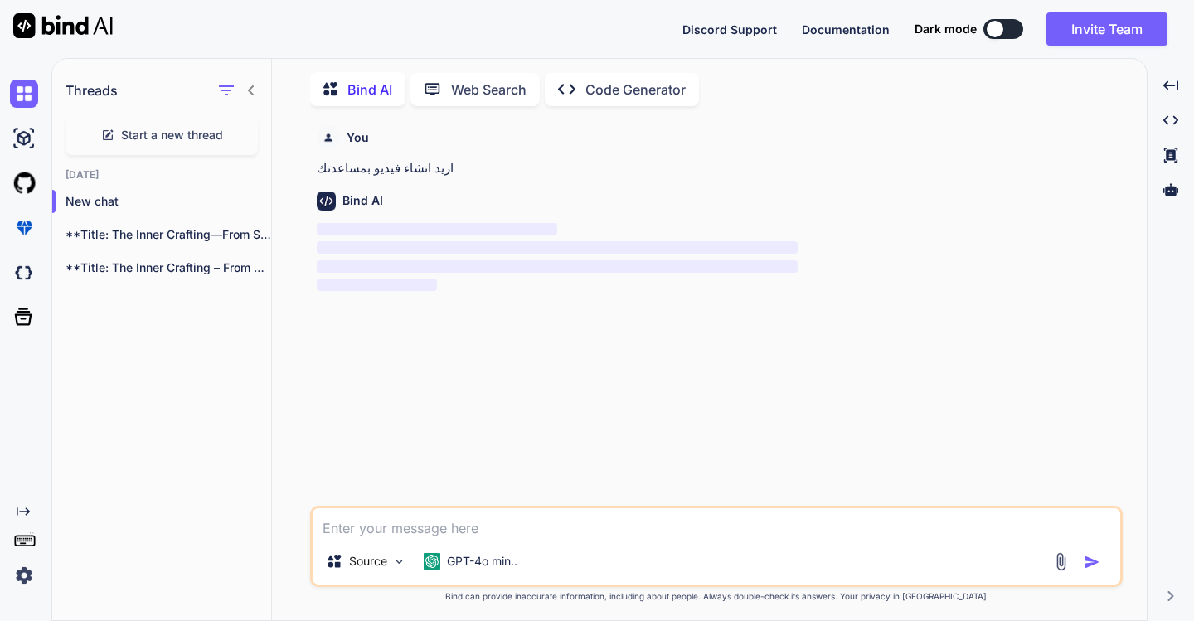
scroll to position [7, 0]
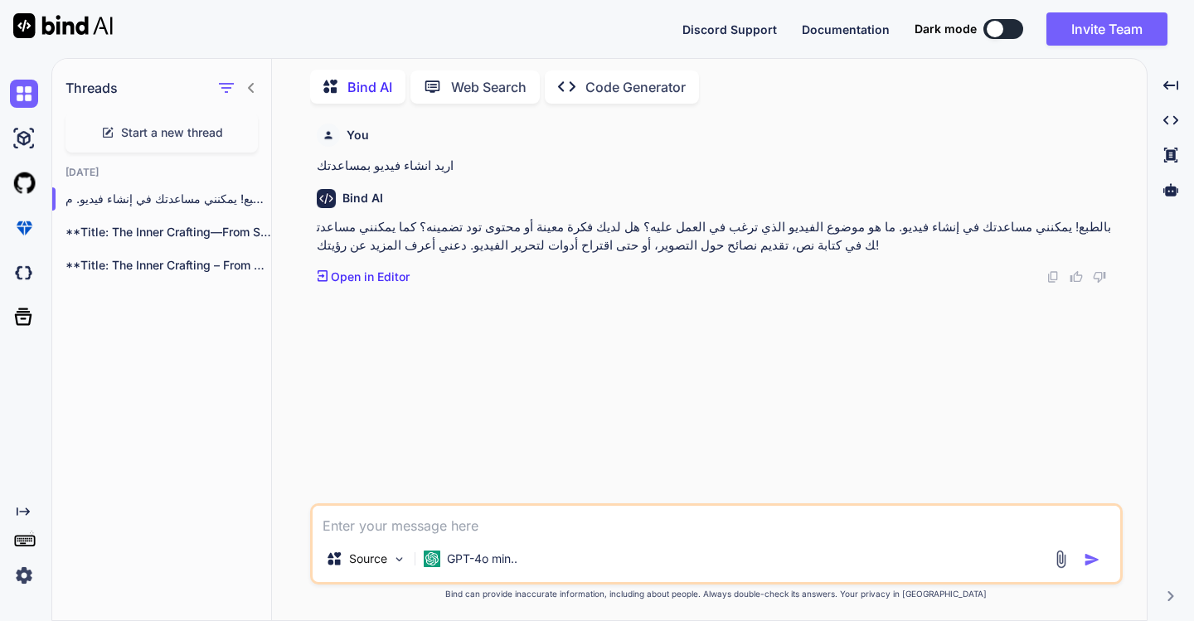
click at [554, 561] on div "Source GPT-4o min.." at bounding box center [715, 562] width 807 height 40
click at [433, 526] on textarea at bounding box center [715, 521] width 807 height 30
click at [1092, 554] on img "button" at bounding box center [1091, 559] width 17 height 17
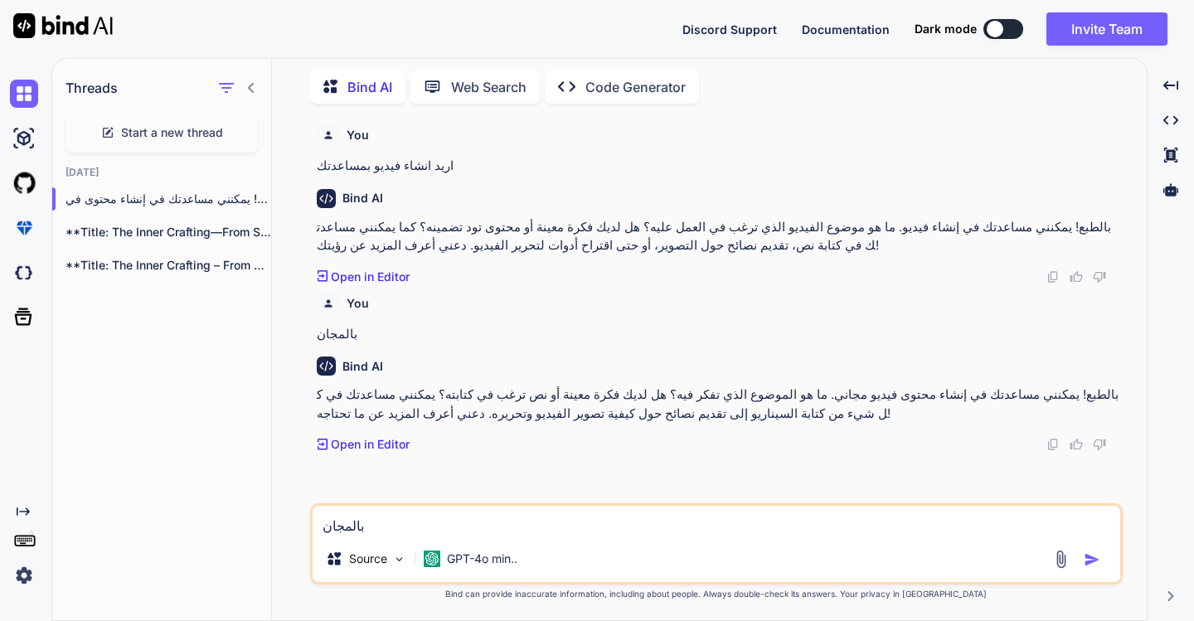
paste textarea "Create an epic motivational cinematic short film in 9:16 format. Theme: “The In…"
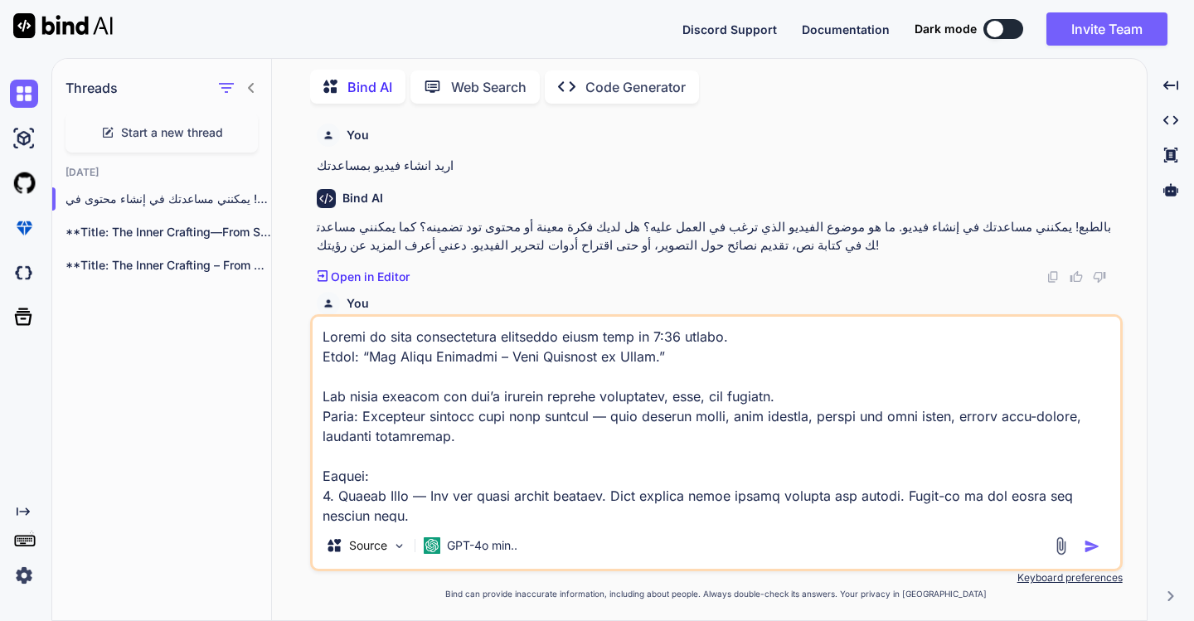
scroll to position [459, 0]
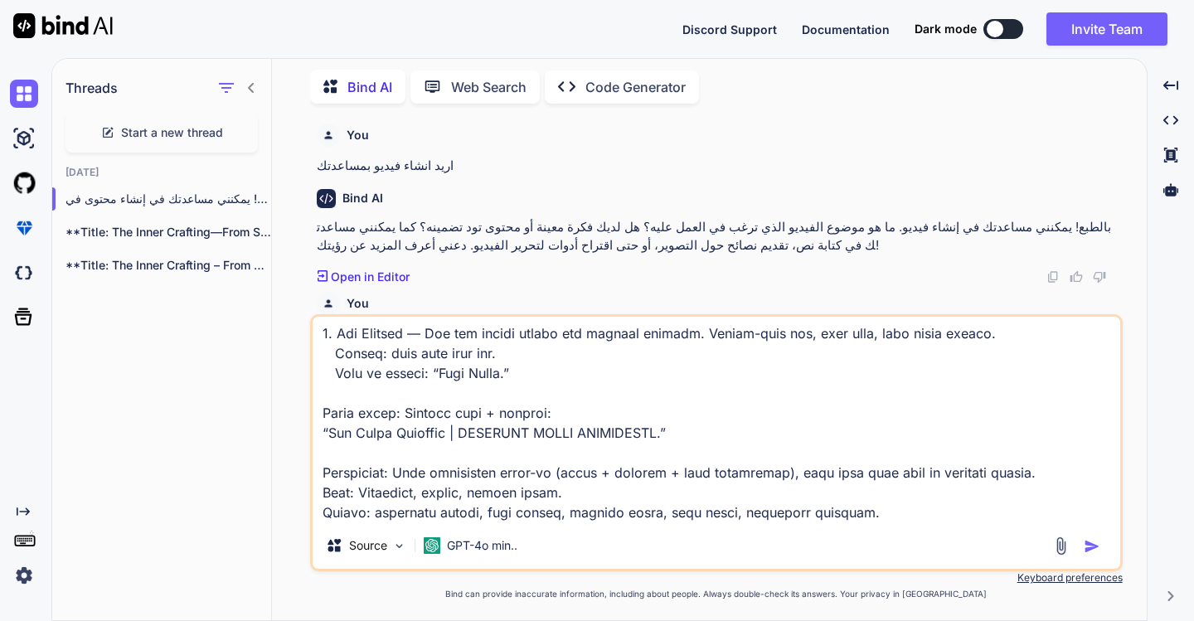
type textarea "Create an epic motivational cinematic short film in 9:16 format. Theme: “The In…"
click at [1087, 544] on img "button" at bounding box center [1091, 546] width 17 height 17
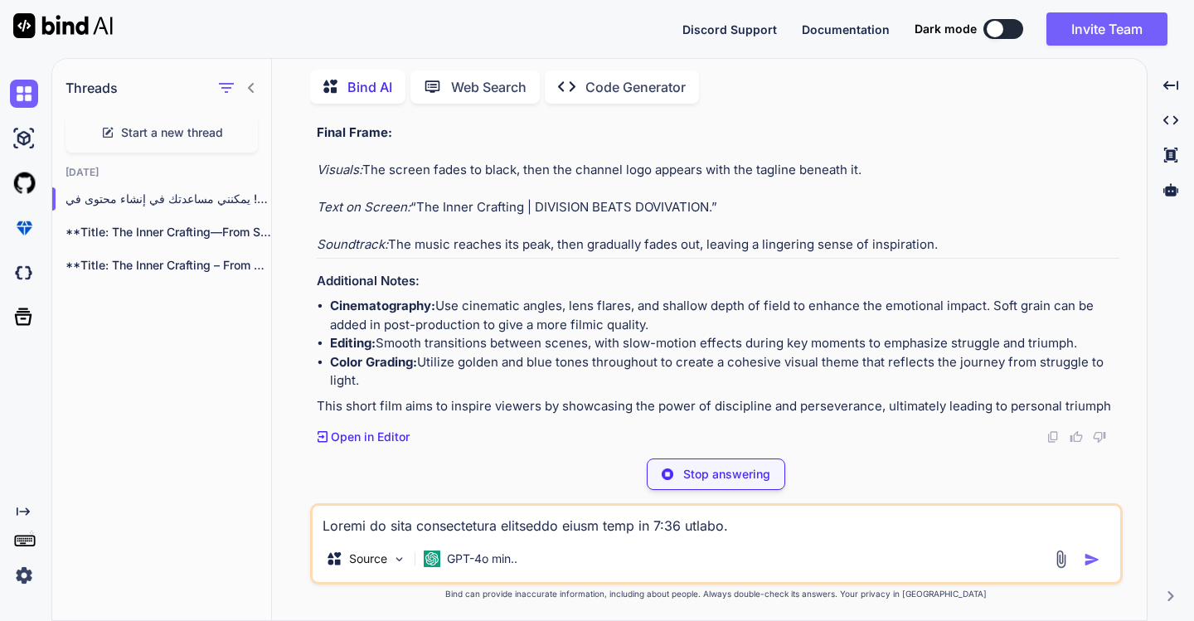
scroll to position [1454, 0]
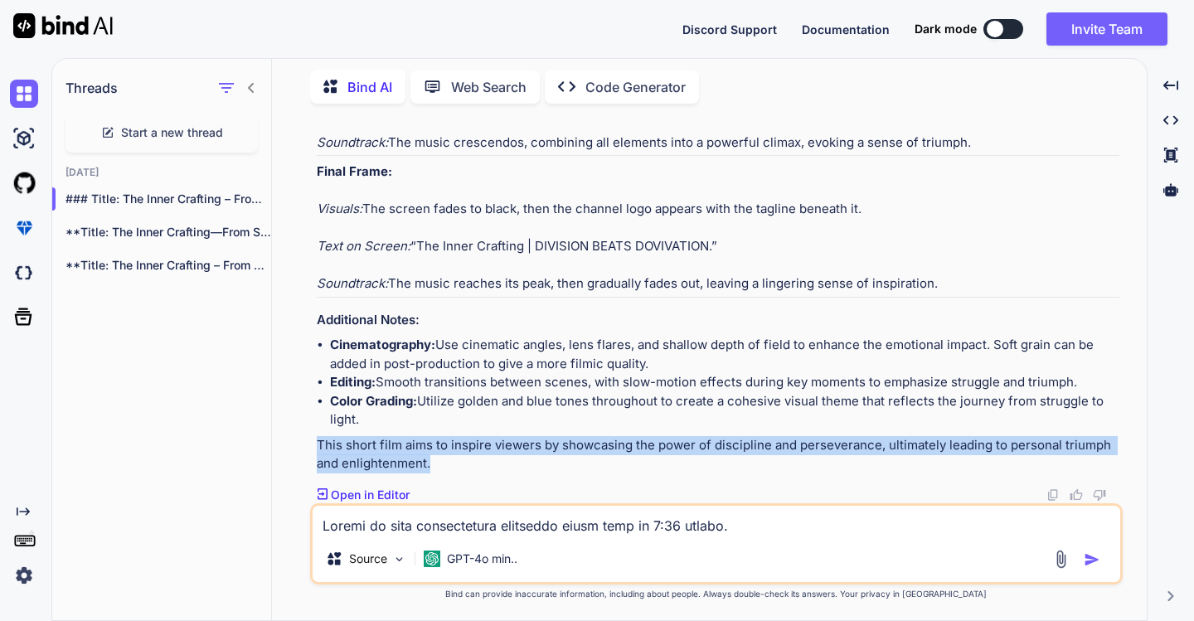
drag, startPoint x: 325, startPoint y: 446, endPoint x: 433, endPoint y: 461, distance: 108.8
click at [433, 463] on p "This short film aims to inspire viewers by showcasing the power of discipline a…" at bounding box center [718, 454] width 802 height 37
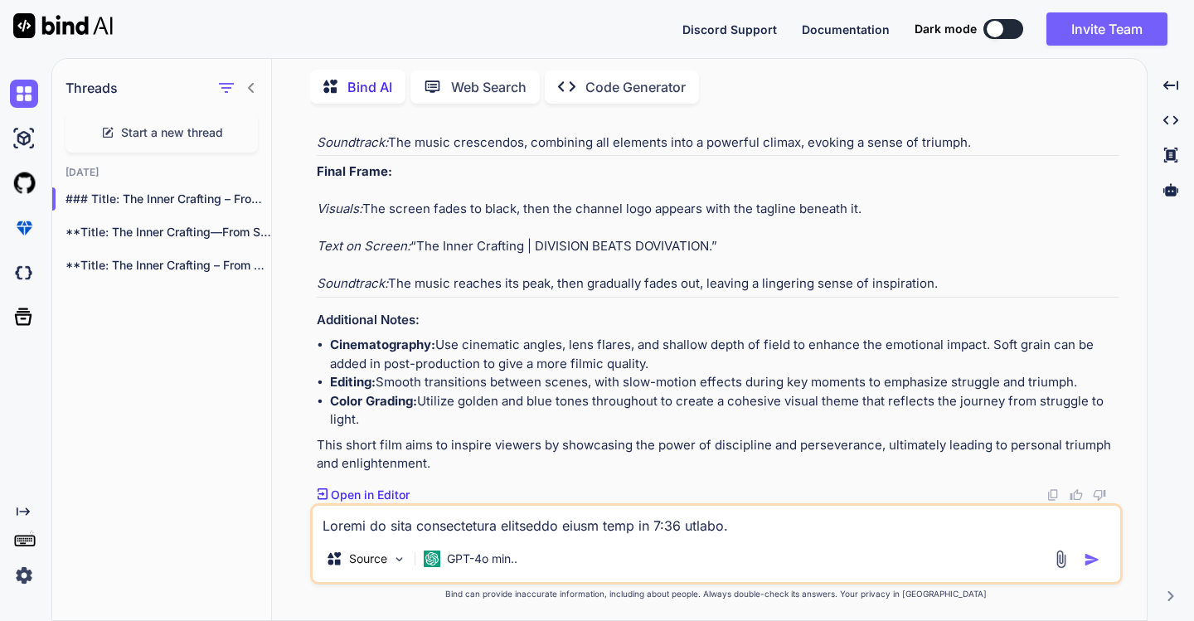
click at [459, 526] on textarea at bounding box center [715, 521] width 807 height 30
type textarea "اذا انشئ لي الفيديو"
click at [1091, 556] on img "button" at bounding box center [1091, 559] width 17 height 17
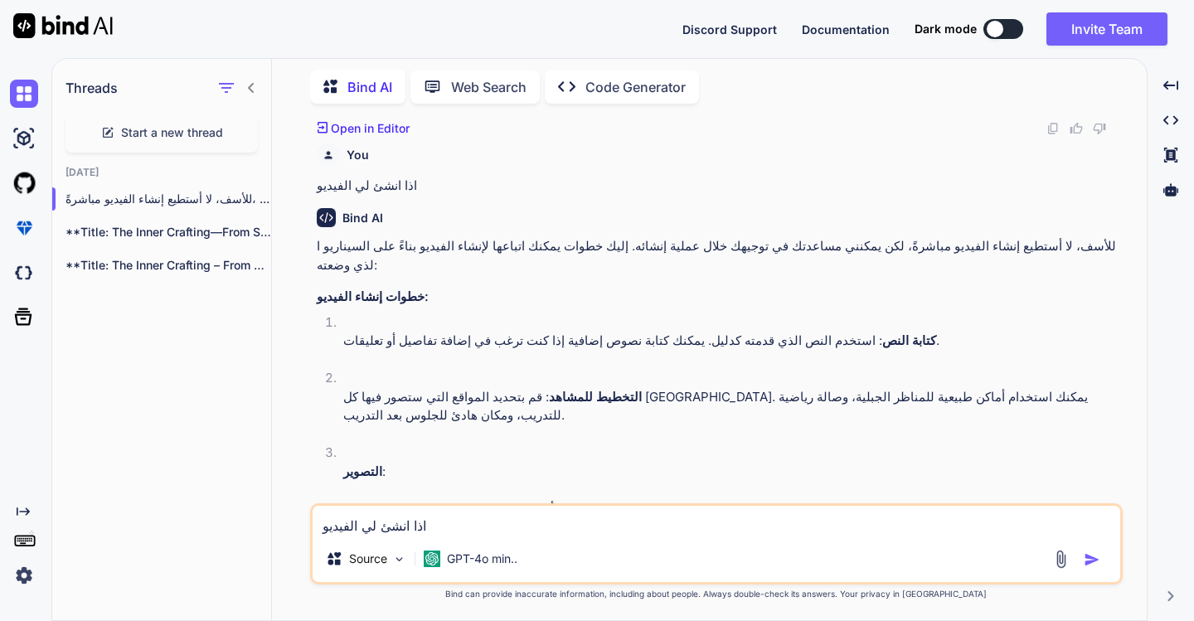
scroll to position [1903, 0]
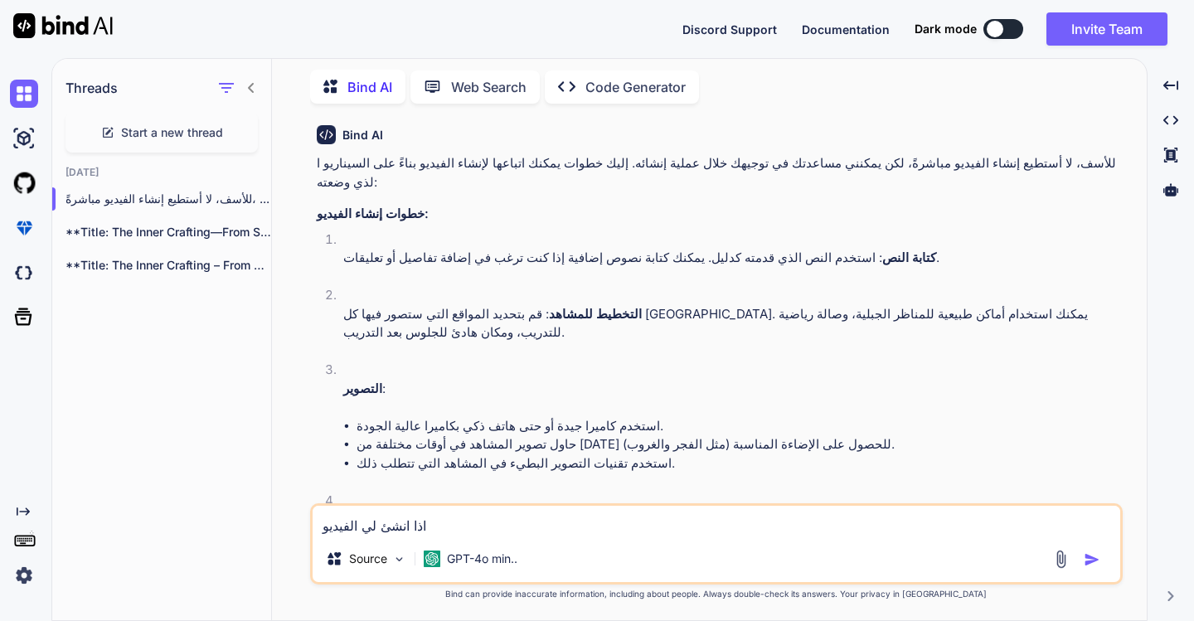
click at [462, 523] on textarea "اذا انشئ لي الفيديو" at bounding box center [715, 521] width 807 height 30
type textarea "لدي كود اش تي ام ال اريد منك تحسينه و تطويره لانه فيه اخطا كتيرة"
click at [1092, 559] on img "button" at bounding box center [1091, 559] width 17 height 17
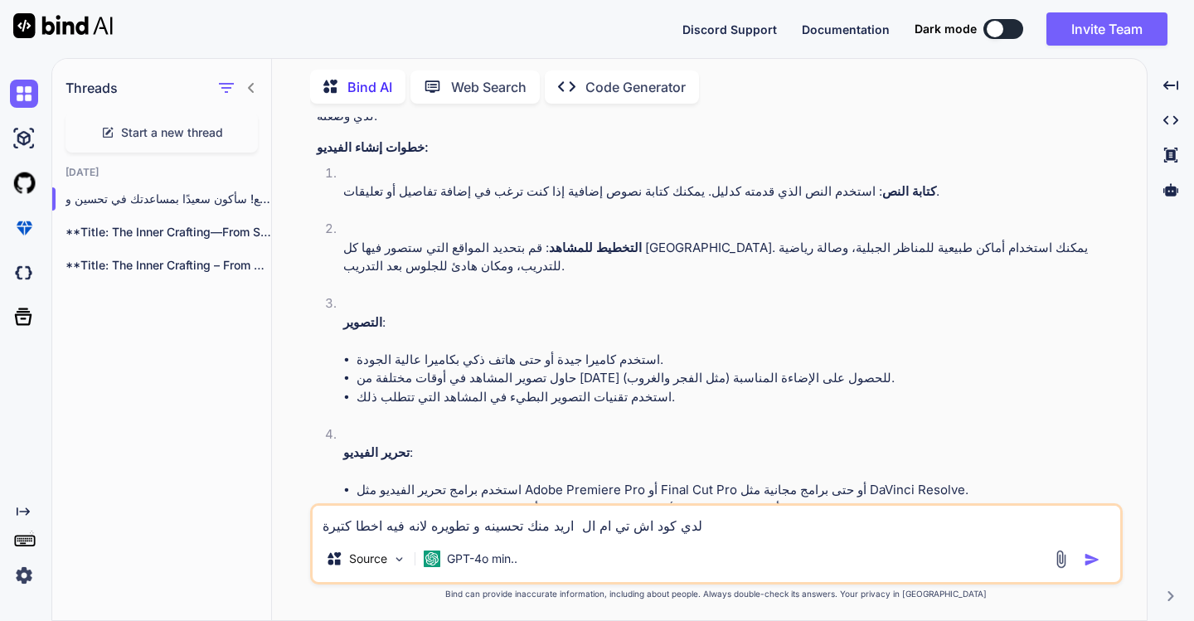
scroll to position [2301, 0]
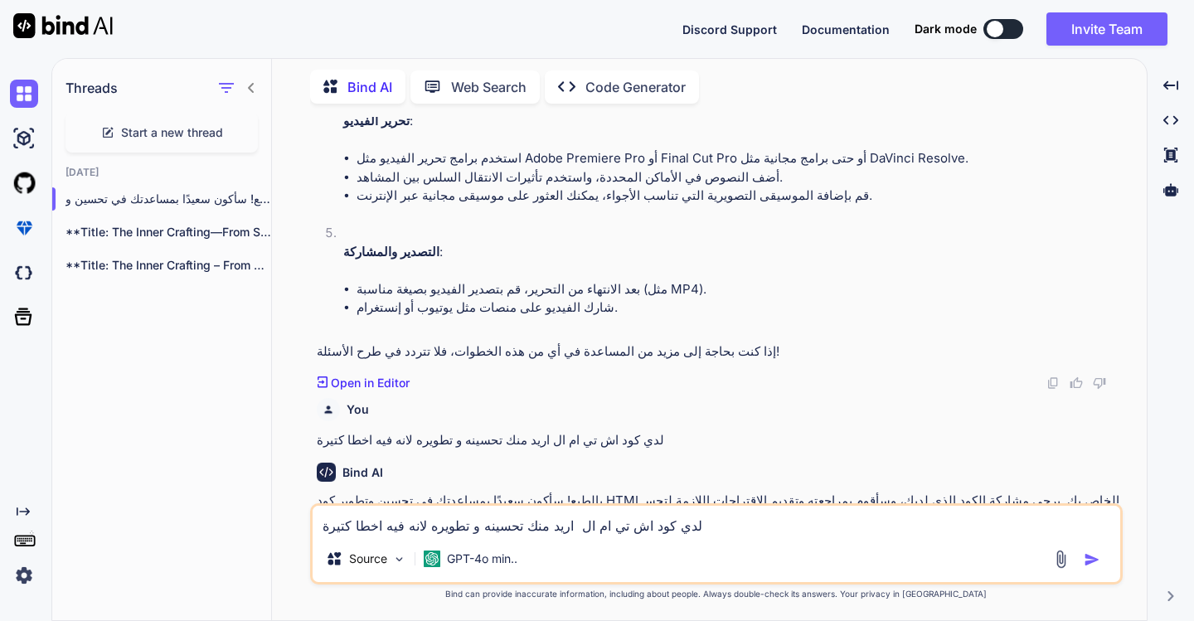
click at [1058, 559] on img at bounding box center [1060, 559] width 19 height 19
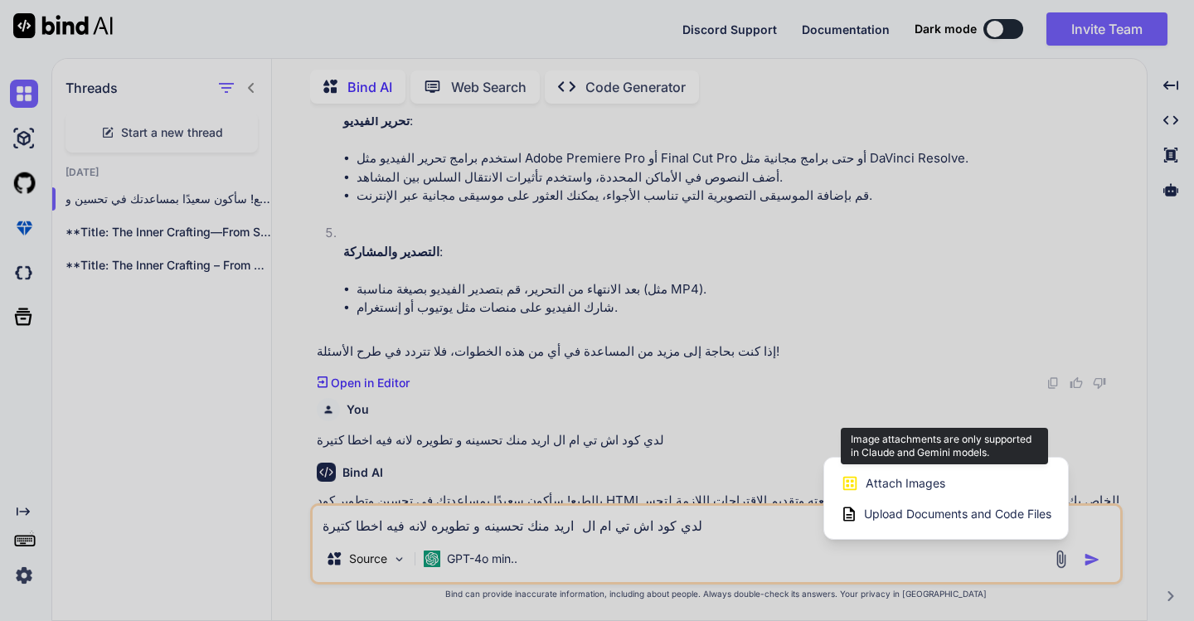
click at [907, 489] on span "Attach Images" at bounding box center [905, 483] width 80 height 17
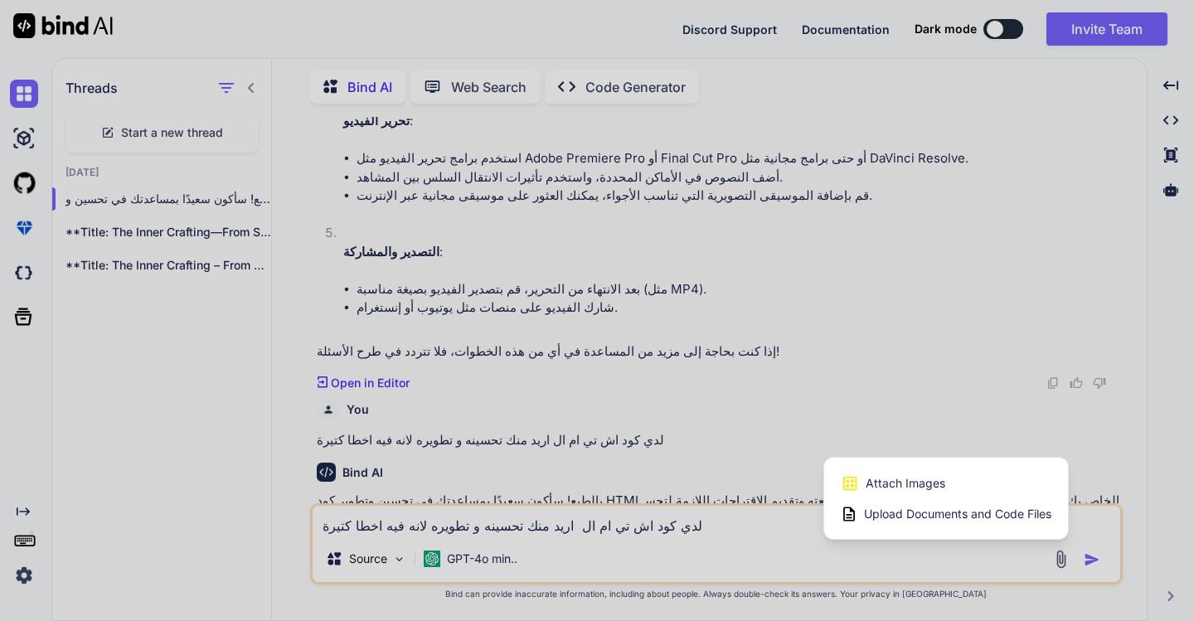
click at [917, 511] on span "Upload Documents and Code Files" at bounding box center [957, 514] width 187 height 17
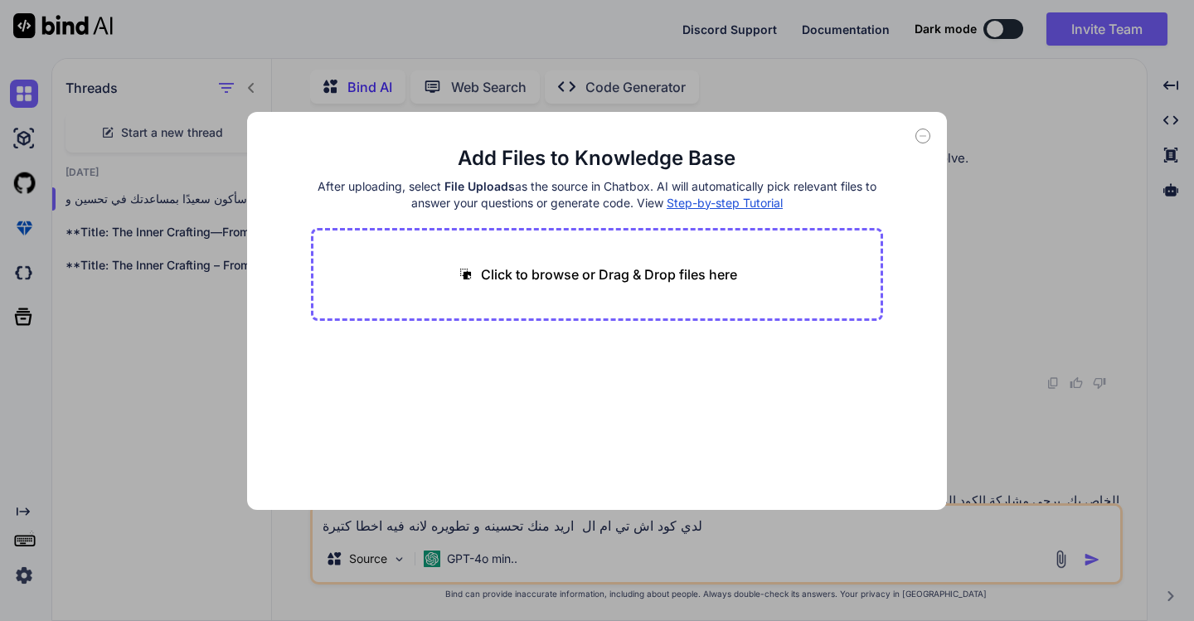
click at [914, 130] on div "Add Files to Knowledge Base After uploading, select File Uploads as the source …" at bounding box center [597, 311] width 700 height 398
click at [973, 308] on div "Add Files to Knowledge Base After uploading, select File Uploads as the source …" at bounding box center [597, 310] width 1194 height 621
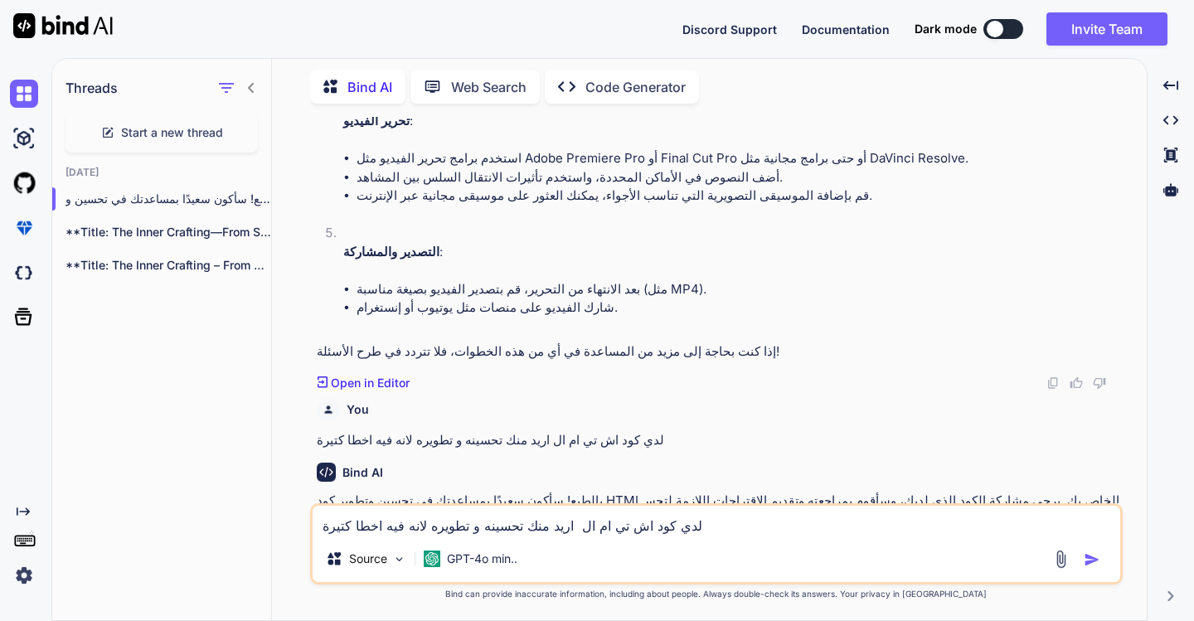
click at [1063, 560] on img at bounding box center [1060, 559] width 19 height 19
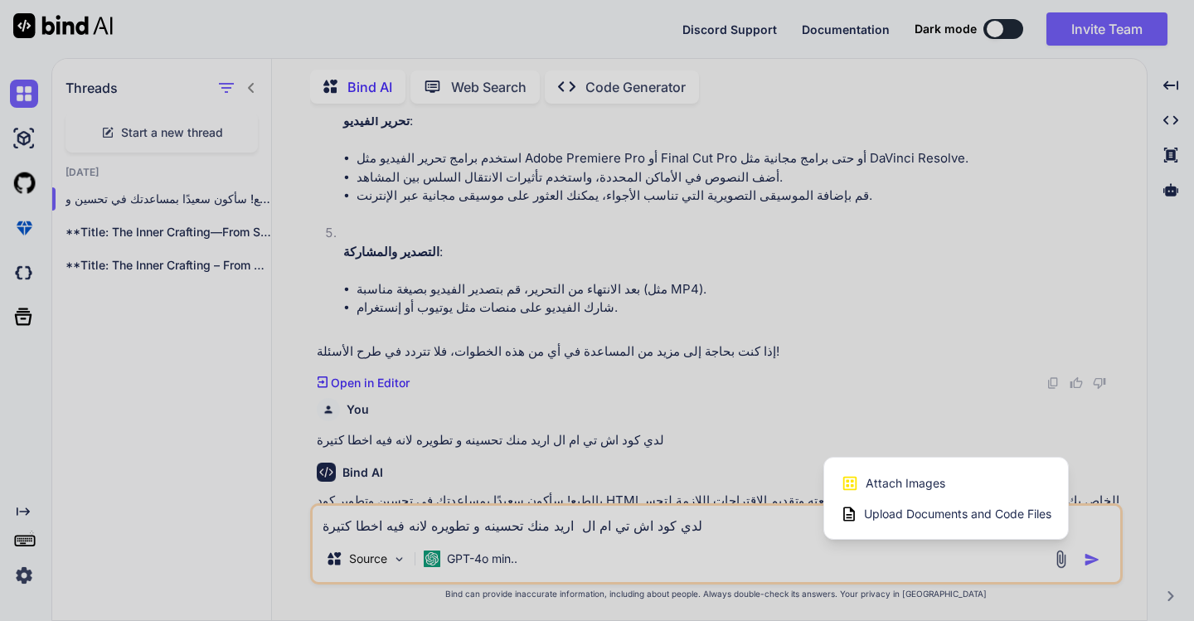
click at [982, 518] on span "Upload Documents and Code Files" at bounding box center [957, 514] width 187 height 17
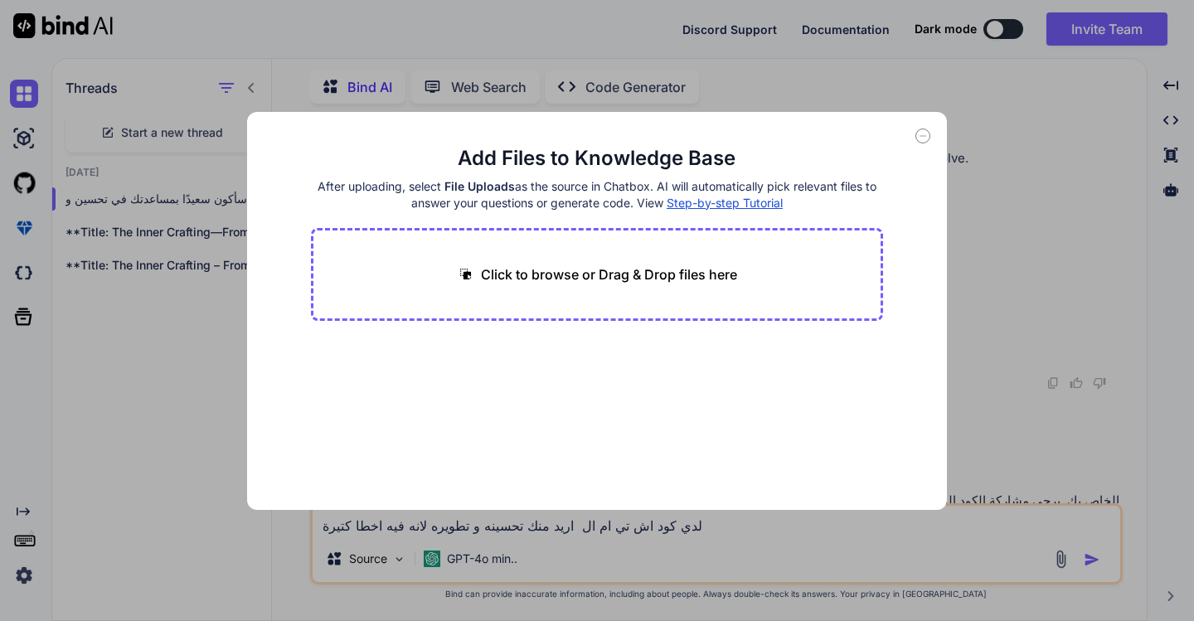
click at [495, 281] on p "Click to browse or Drag & Drop files here" at bounding box center [609, 274] width 256 height 20
type input "C:\fakepath\youtube-pro-ai.html"
click at [857, 462] on button "Finish" at bounding box center [854, 459] width 58 height 33
click at [705, 364] on div "Uploaded files youtube-pro-ai.html" at bounding box center [597, 357] width 573 height 40
click at [1019, 325] on div "Add Files to Knowledge Base After uploading, select File Uploads as the source …" at bounding box center [597, 310] width 1194 height 621
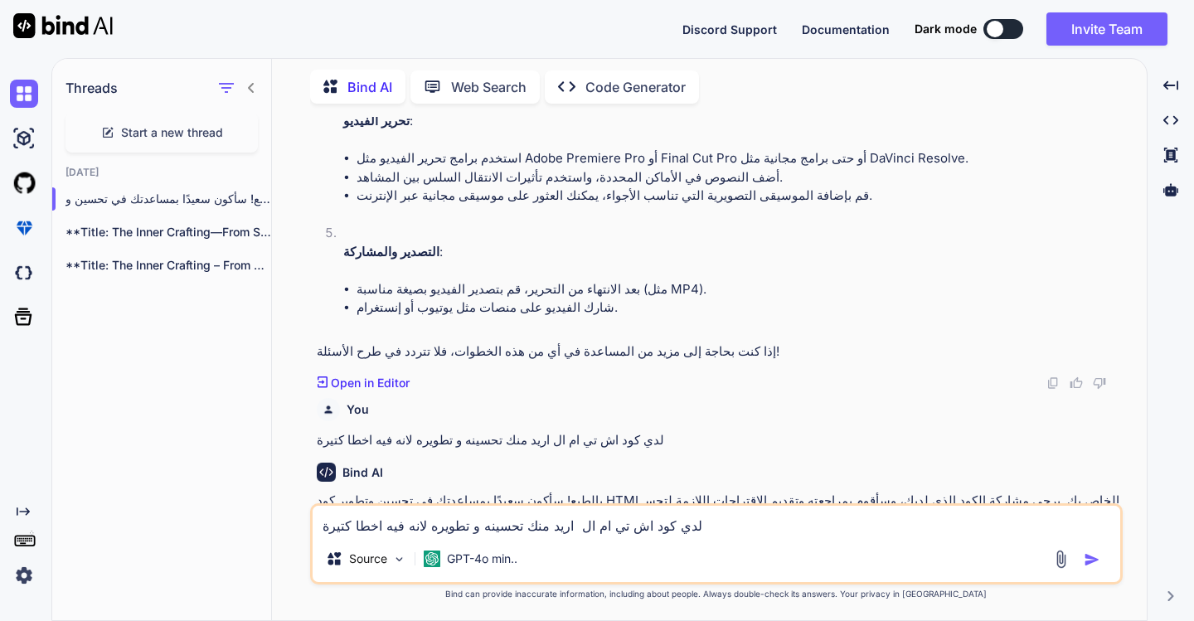
click at [1086, 560] on img "button" at bounding box center [1091, 559] width 17 height 17
click at [390, 521] on textarea "لدي كود اش تي ام ال اريد منك تحسينه و تطويره لانه فيه اخطا كتيرة" at bounding box center [715, 521] width 807 height 30
paste textarea "<!DOCTYPE html> <html lang="ar" dir="rtl"> <head> <meta charset="UTF-8" /> <met…"
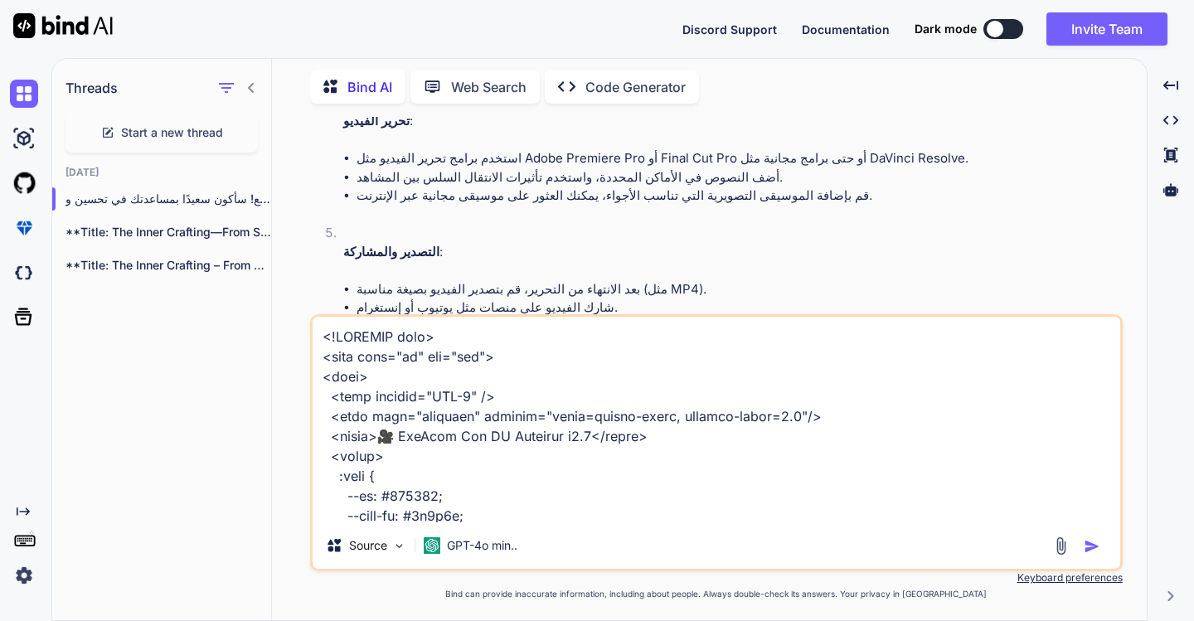
scroll to position [5651, 0]
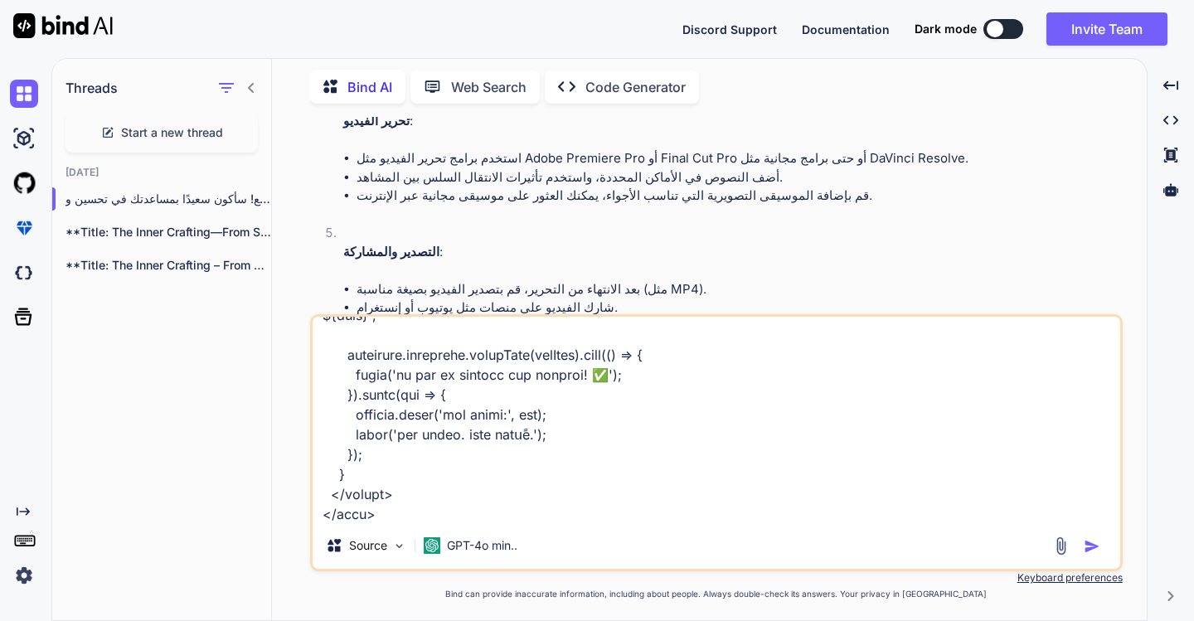
type textarea "<!DOCTYPE html> <html lang="ar" dir="rtl"> <head> <meta charset="UTF-8" /> <met…"
click at [1091, 546] on img "button" at bounding box center [1091, 546] width 17 height 17
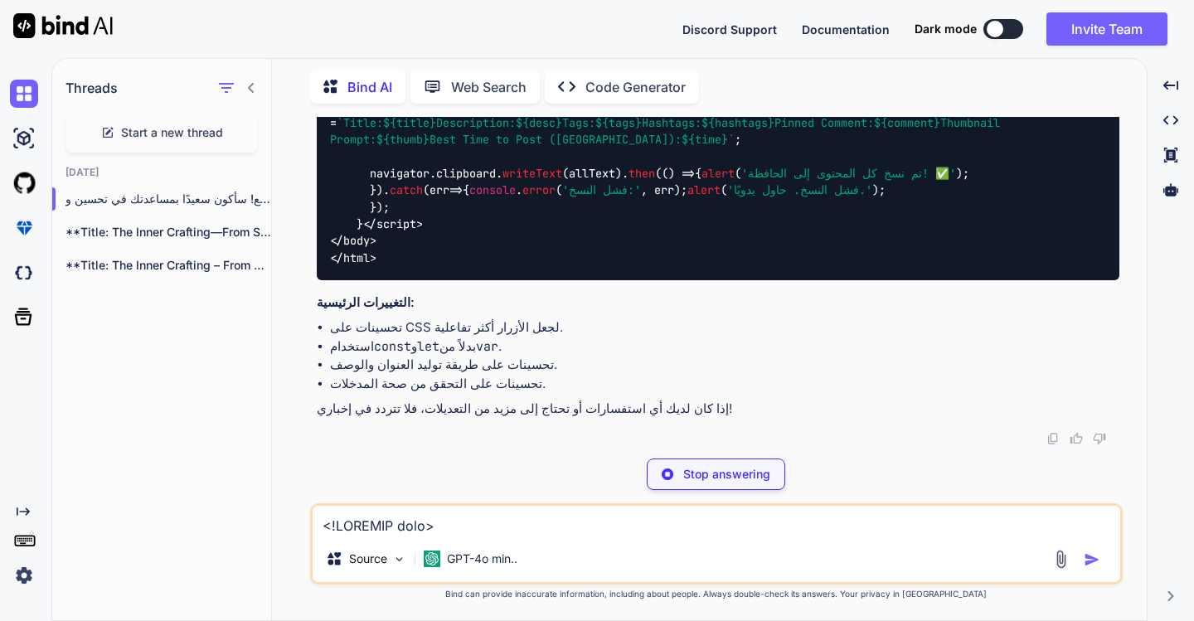
scroll to position [12212, 0]
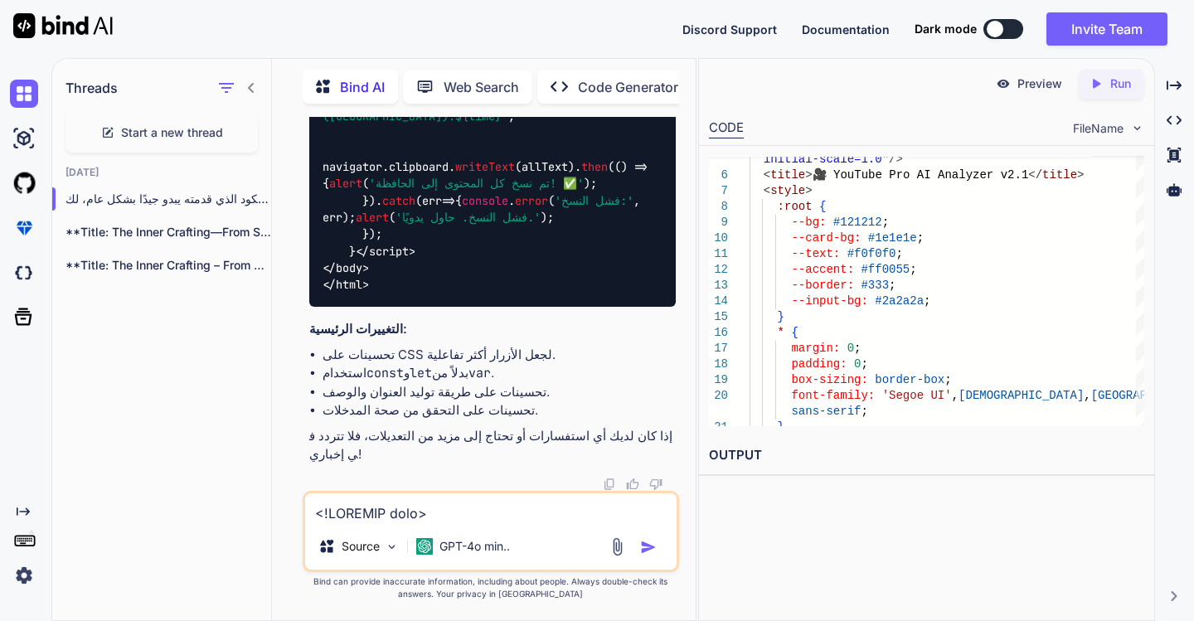
click at [1111, 86] on p "Run" at bounding box center [1120, 83] width 21 height 17
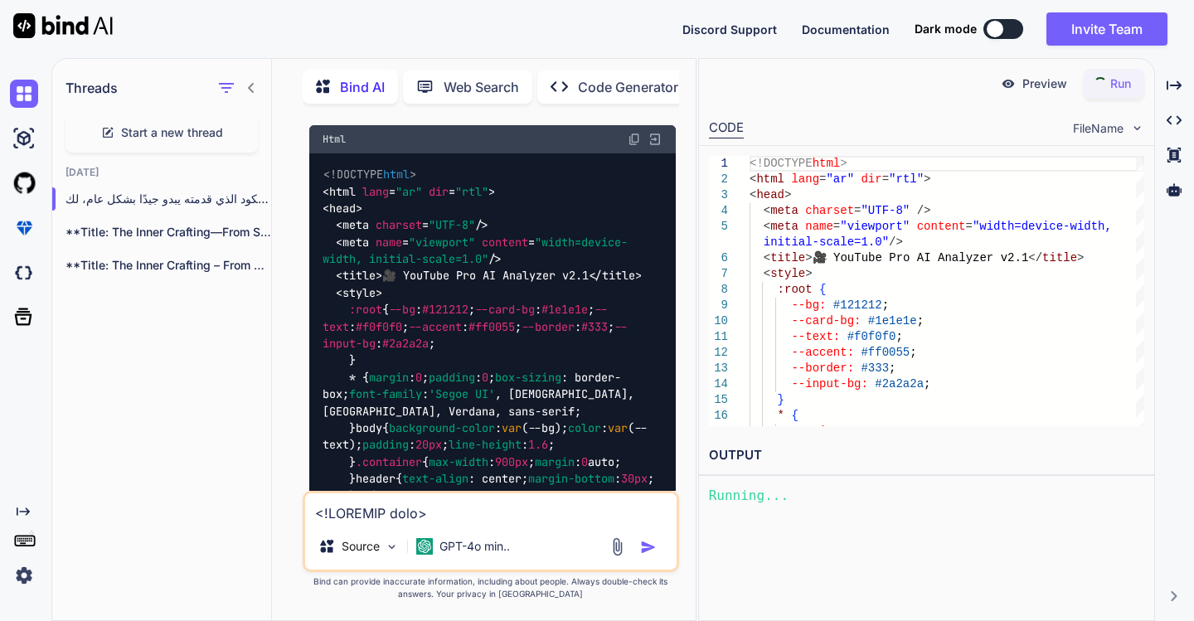
scroll to position [6079, 0]
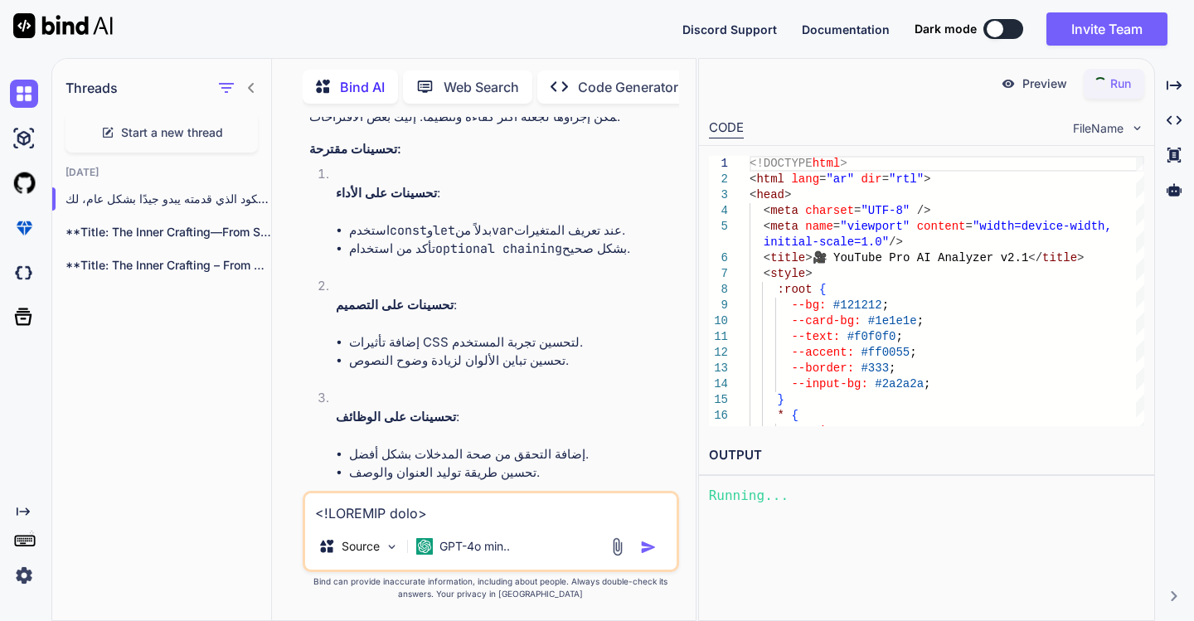
click at [632, 547] on img at bounding box center [633, 553] width 13 height 13
click at [997, 80] on img at bounding box center [1002, 83] width 15 height 15
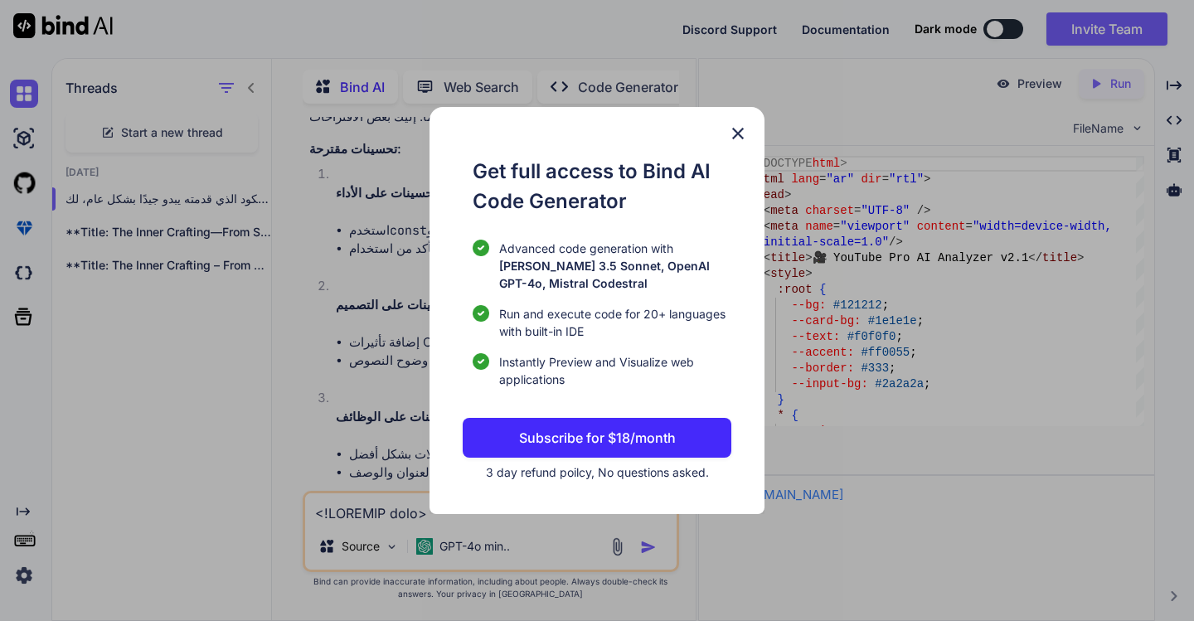
click at [739, 133] on img at bounding box center [738, 133] width 20 height 20
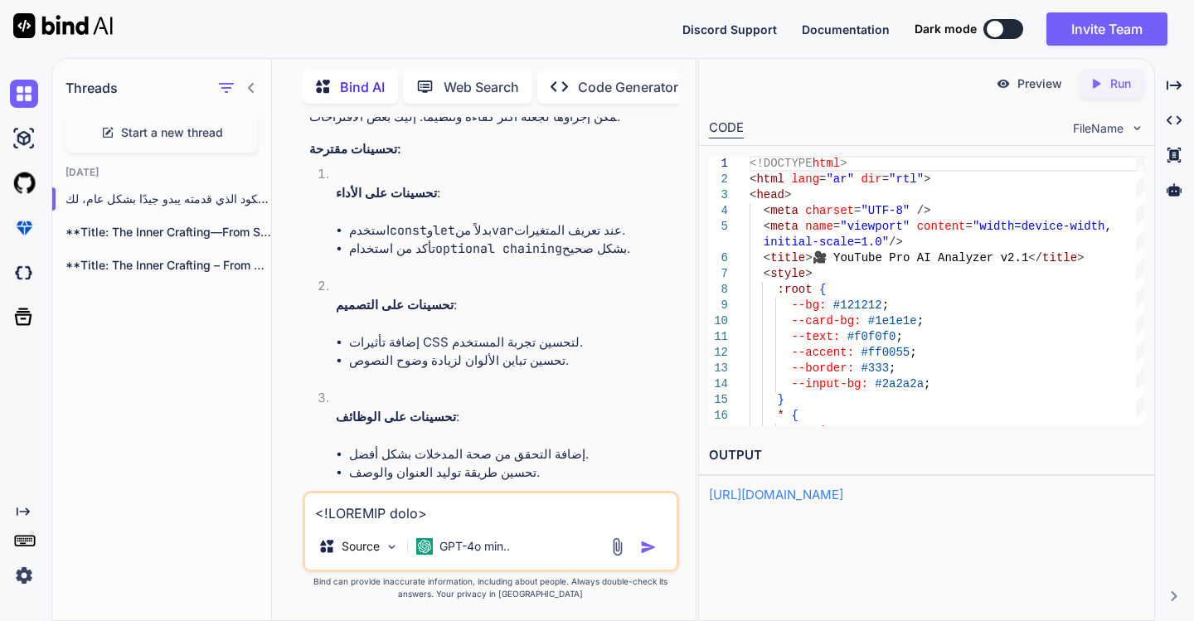
click at [843, 497] on link "https://app.onecompiler.com/43yjpg6pd_43yum9m43" at bounding box center [776, 495] width 134 height 16
